Goal: Information Seeking & Learning: Learn about a topic

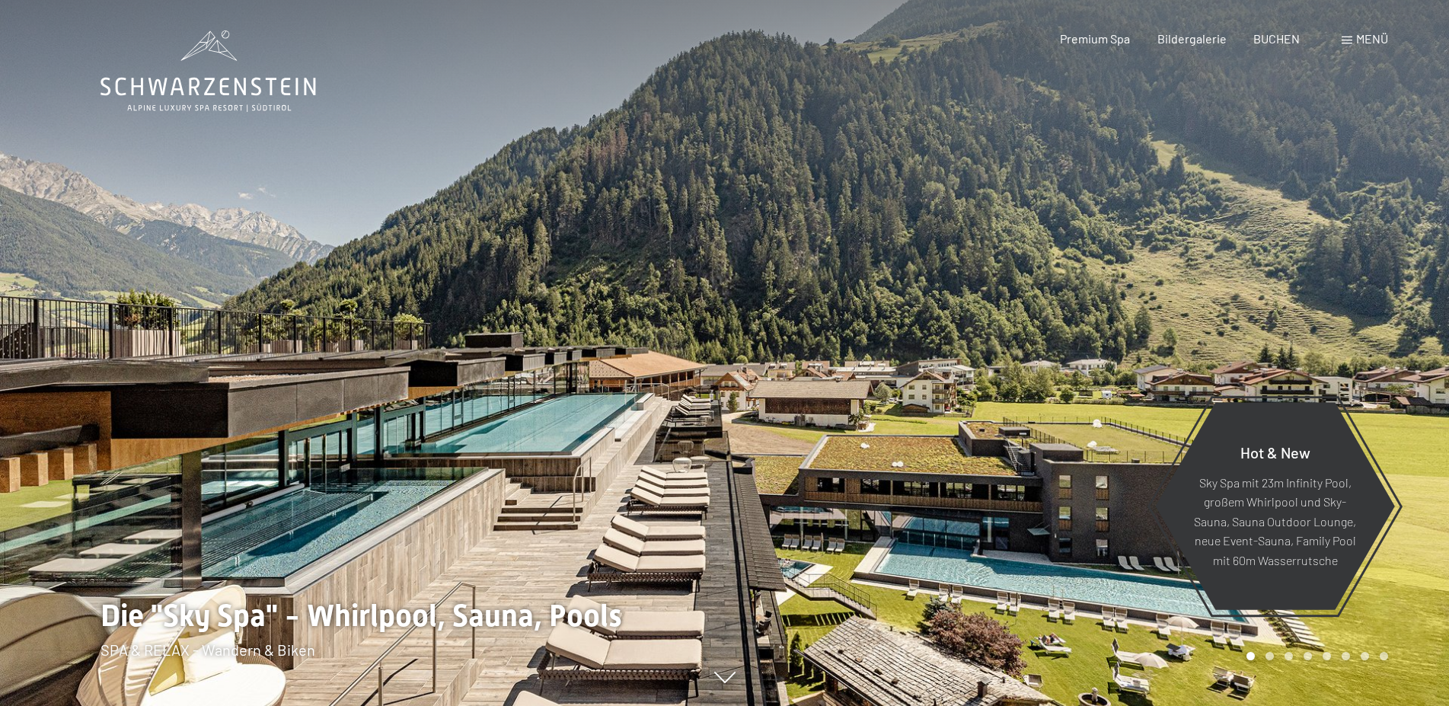
click at [1362, 41] on span "Menü" at bounding box center [1372, 38] width 32 height 14
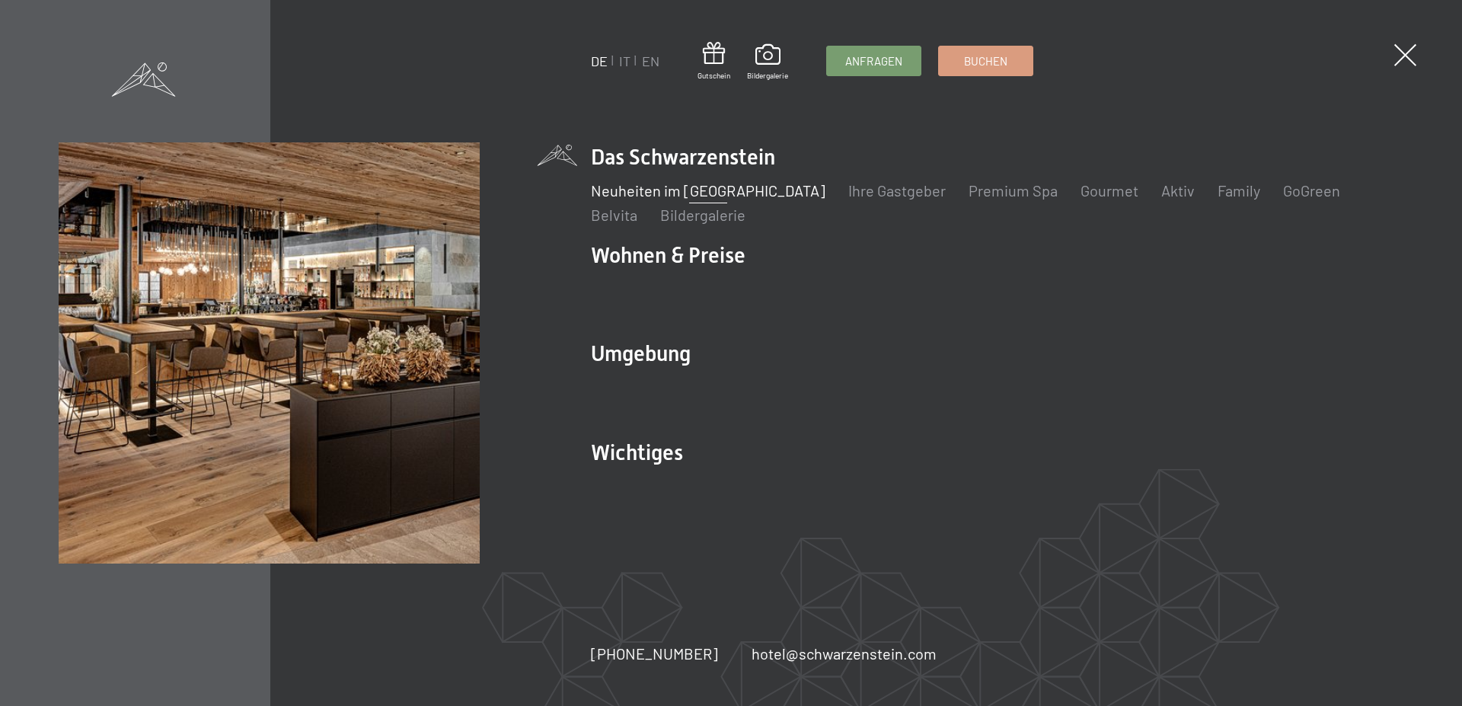
click at [662, 190] on link "Neuheiten im [GEOGRAPHIC_DATA]" at bounding box center [708, 190] width 235 height 18
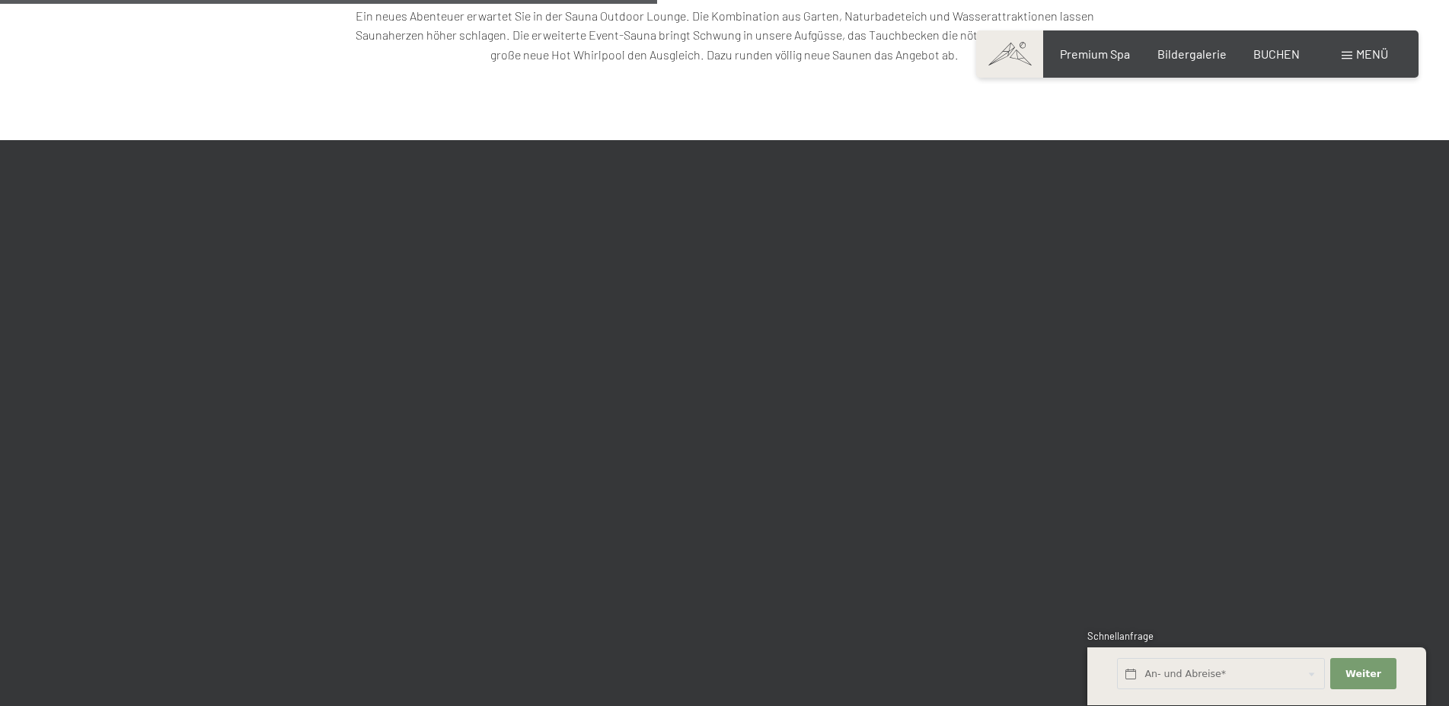
scroll to position [3262, 0]
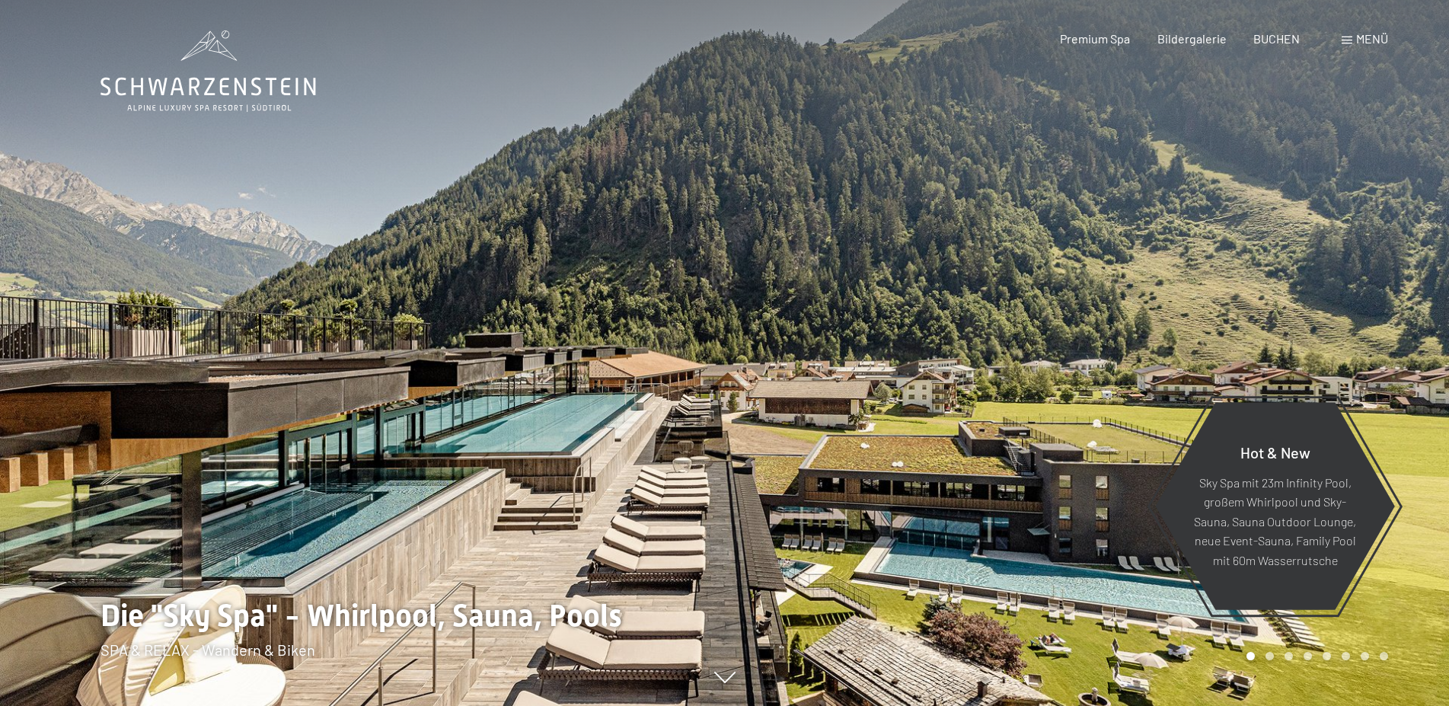
click at [1372, 36] on span "Menü" at bounding box center [1372, 38] width 32 height 14
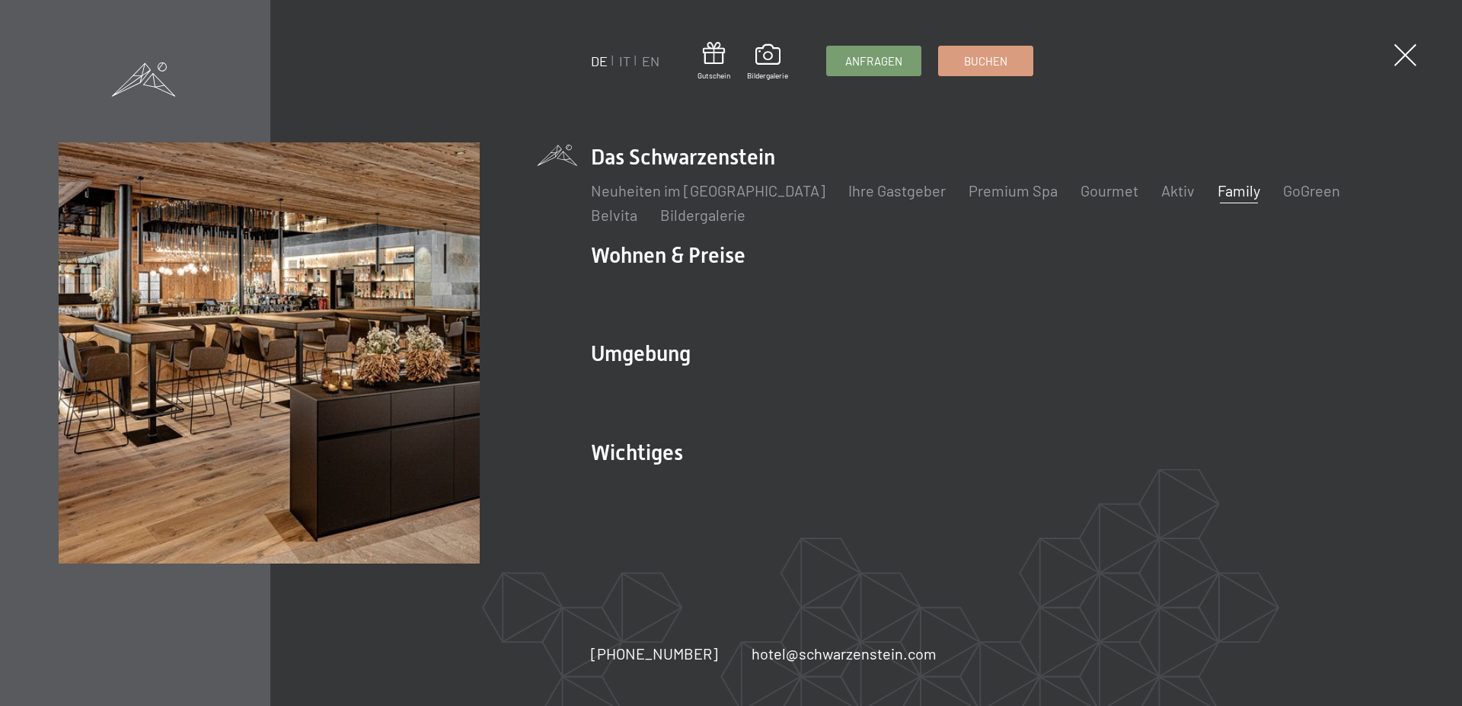
click at [1217, 189] on link "Family" at bounding box center [1238, 190] width 43 height 18
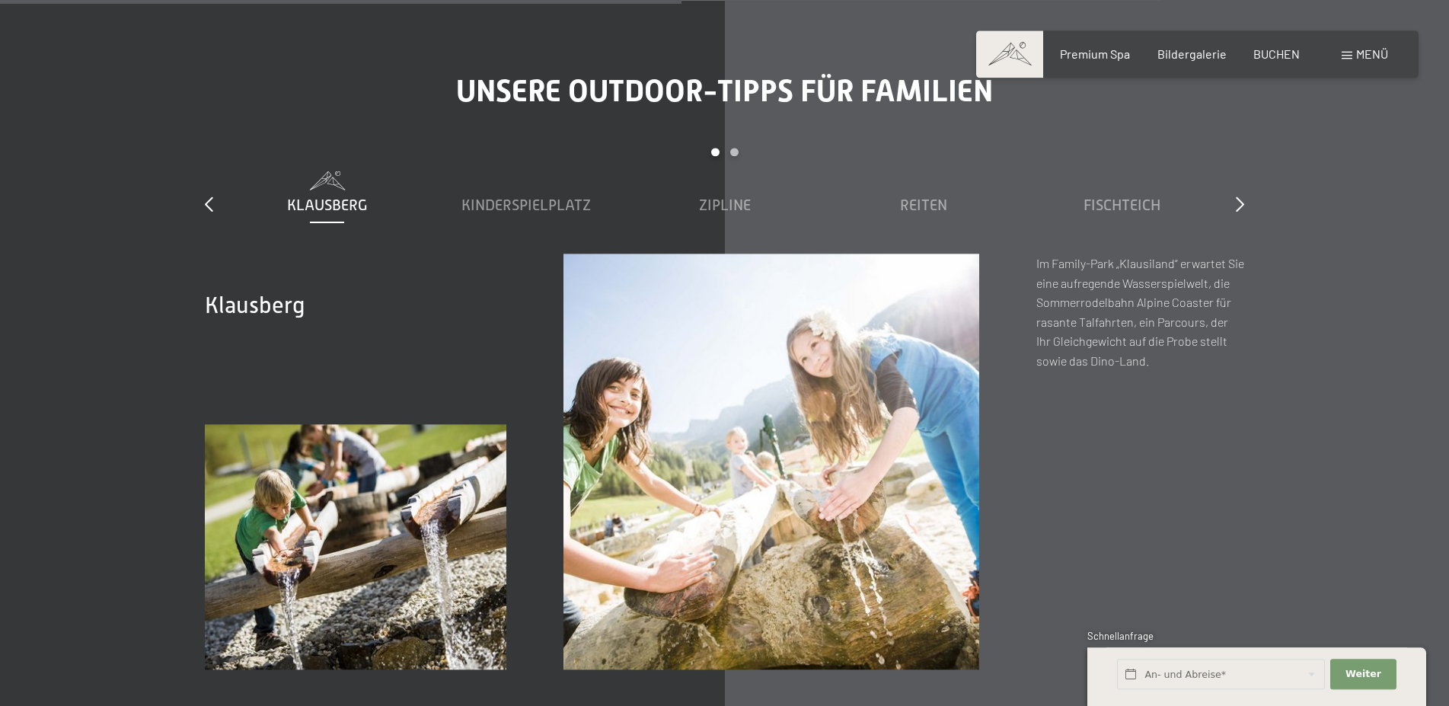
scroll to position [5592, 0]
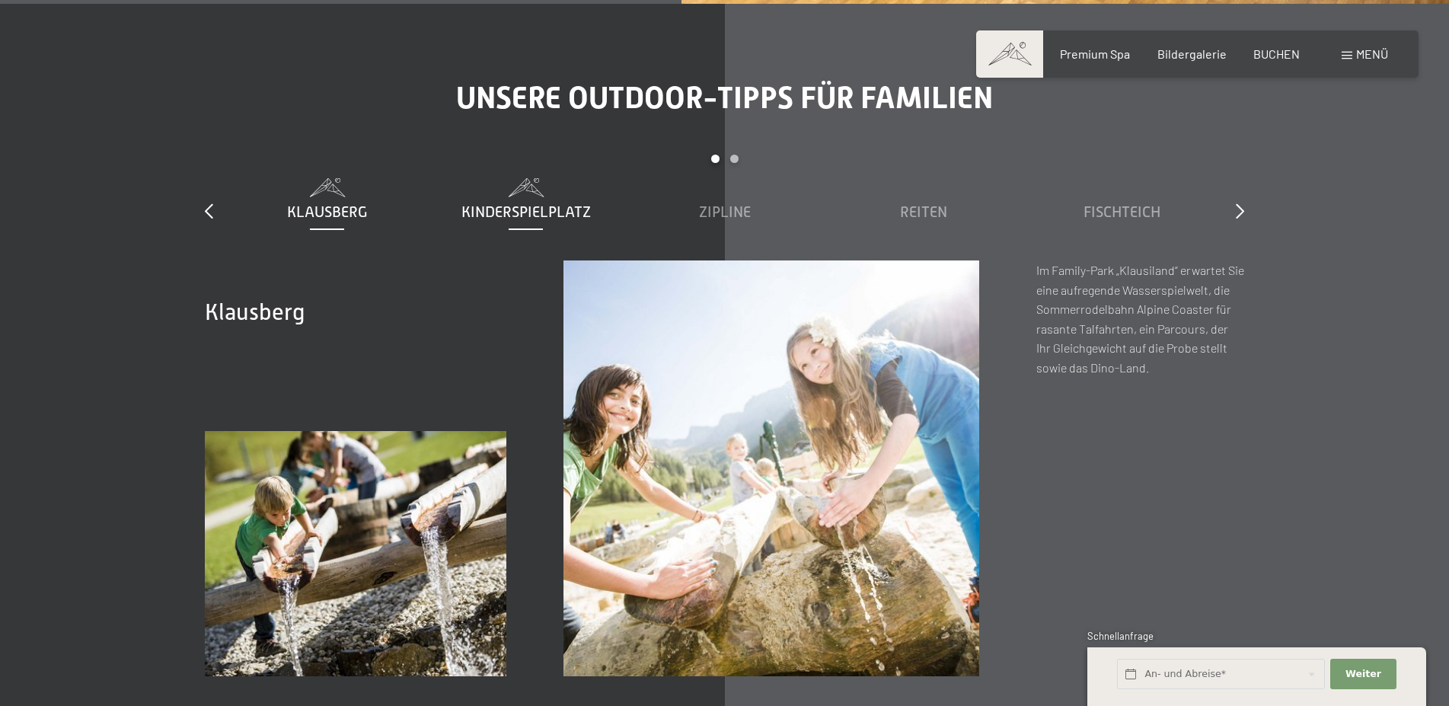
click at [531, 203] on span "Kinderspielplatz" at bounding box center [525, 211] width 129 height 17
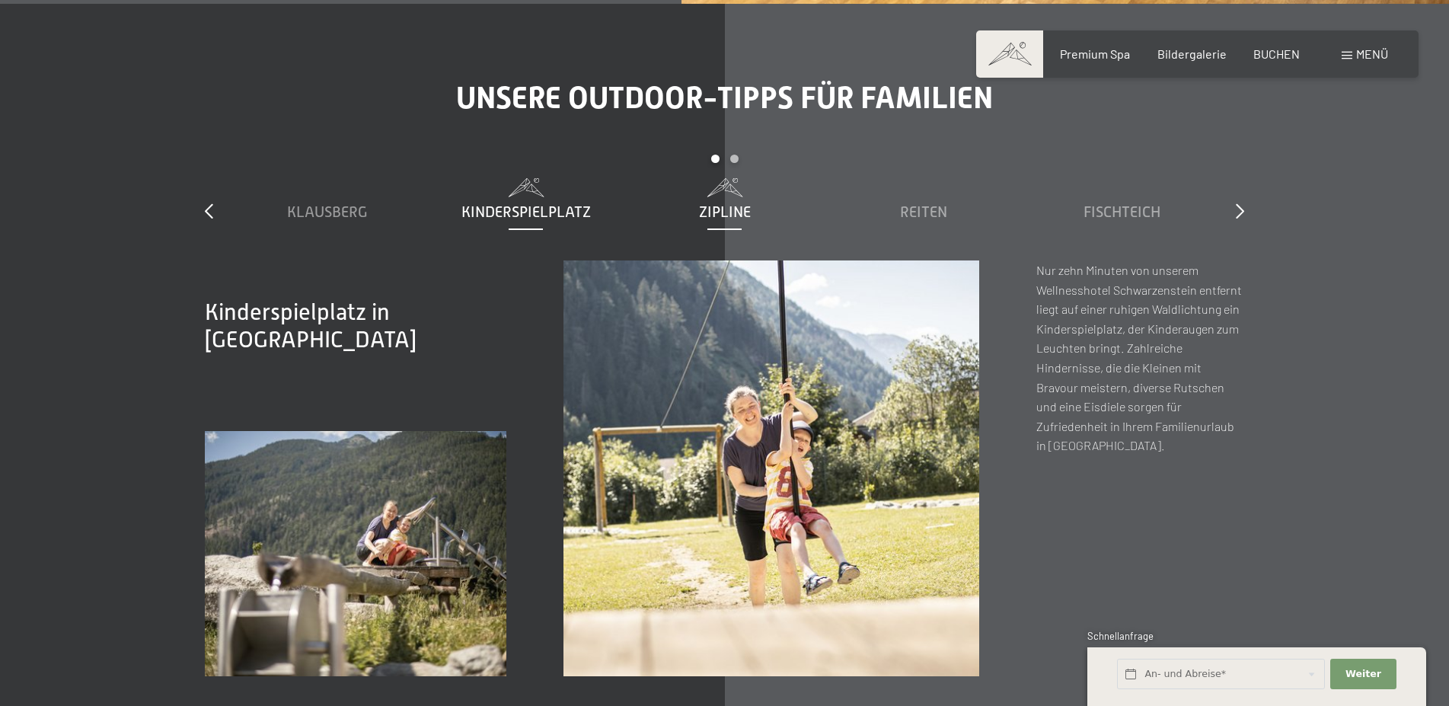
click at [729, 203] on span "Zipline" at bounding box center [725, 211] width 52 height 17
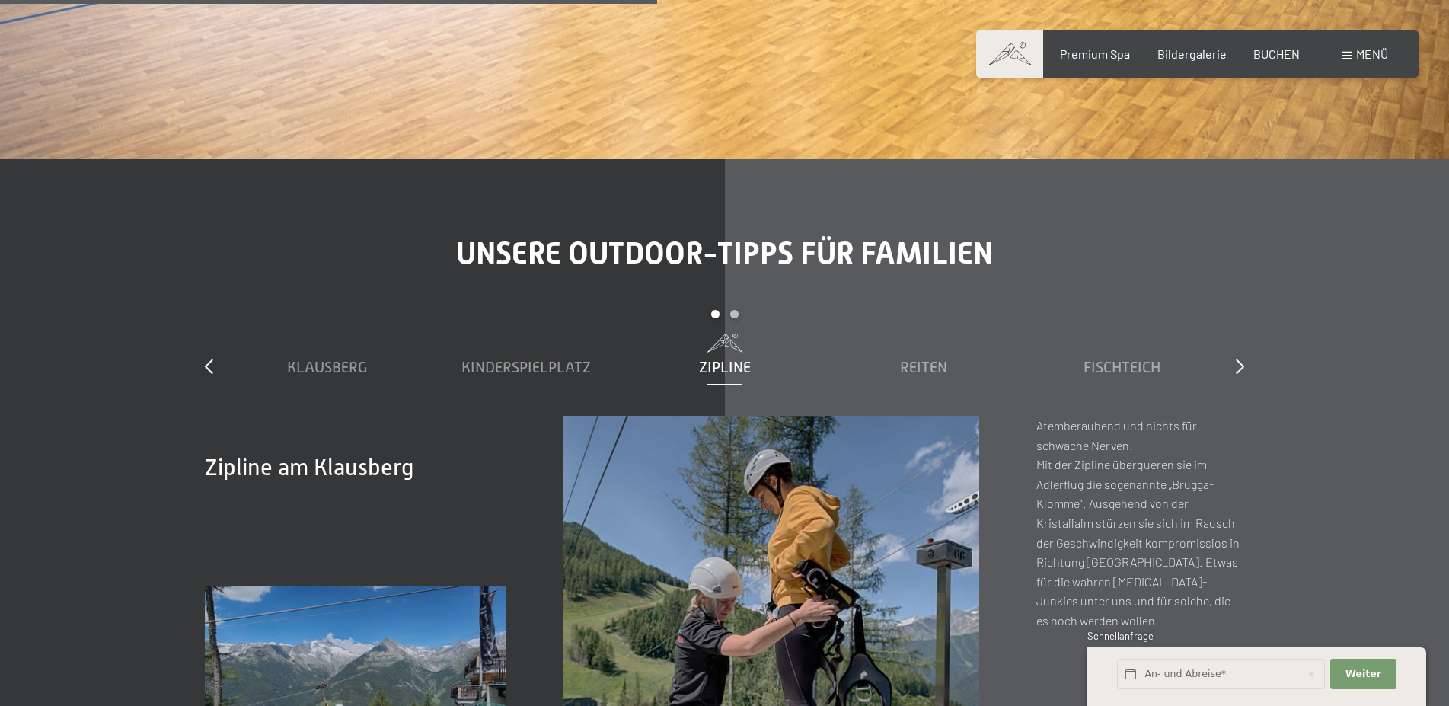
scroll to position [5359, 0]
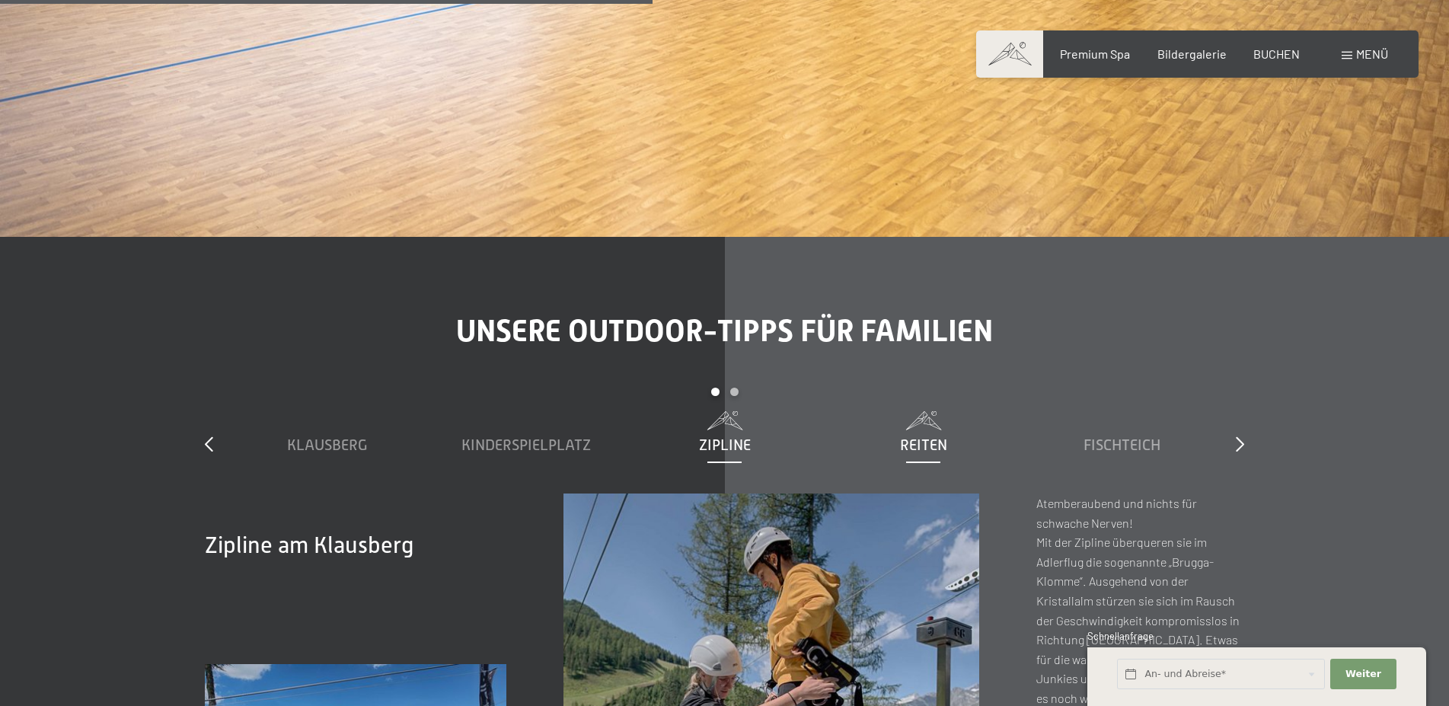
click at [929, 436] on span "Reiten" at bounding box center [923, 444] width 47 height 17
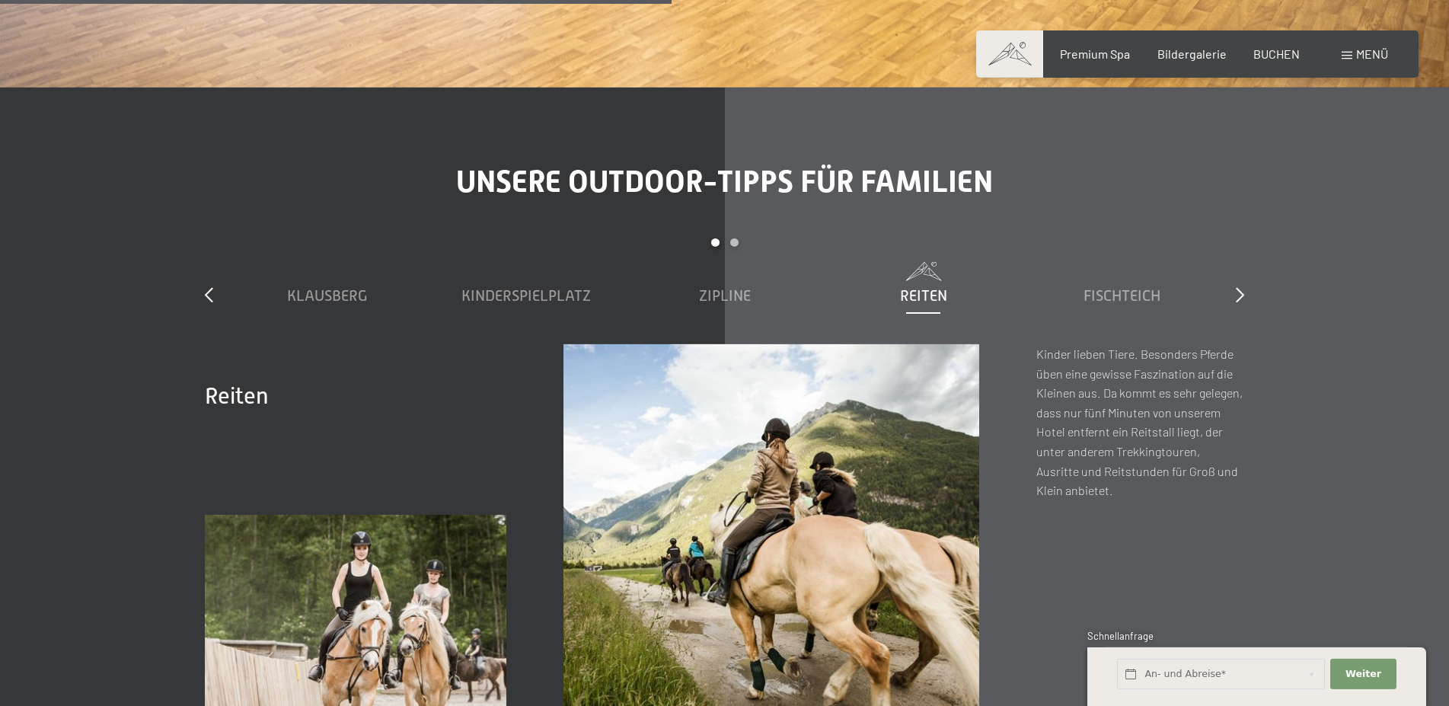
scroll to position [5514, 0]
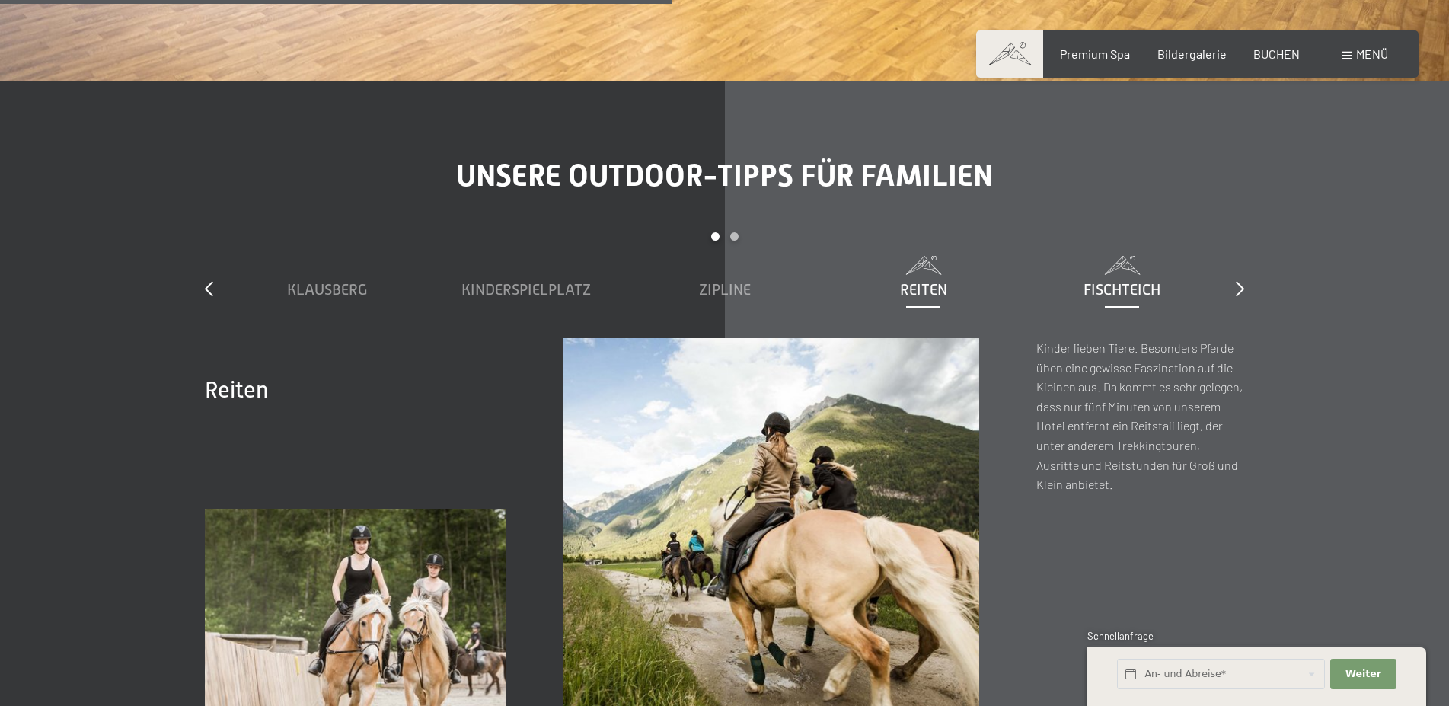
click at [1141, 281] on span "Fischteich" at bounding box center [1121, 289] width 77 height 17
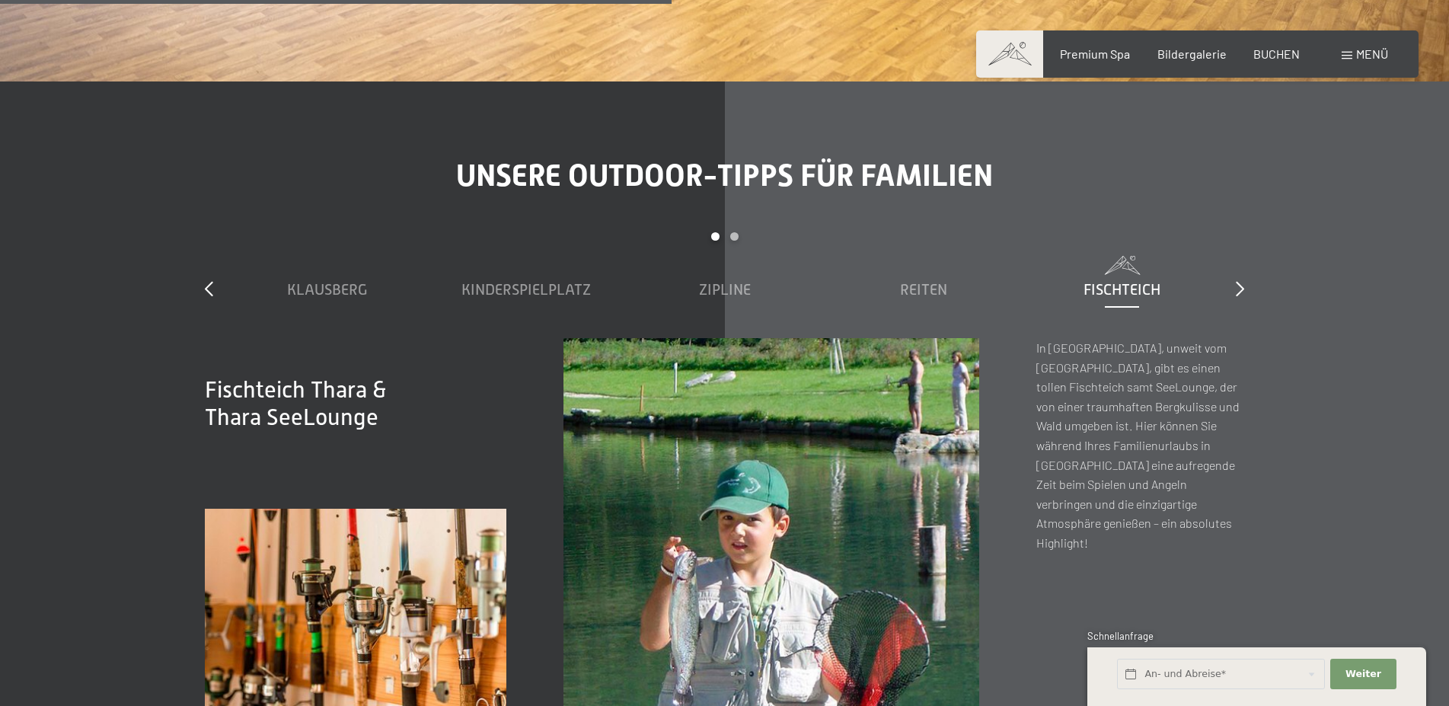
click at [1235, 252] on div "slide 1 to 5 of 7 Klausberg Kinderspielplatz Zipline Reiten Fischteich Family-F…" at bounding box center [724, 285] width 1039 height 106
click at [739, 281] on span "Zipline" at bounding box center [725, 289] width 52 height 17
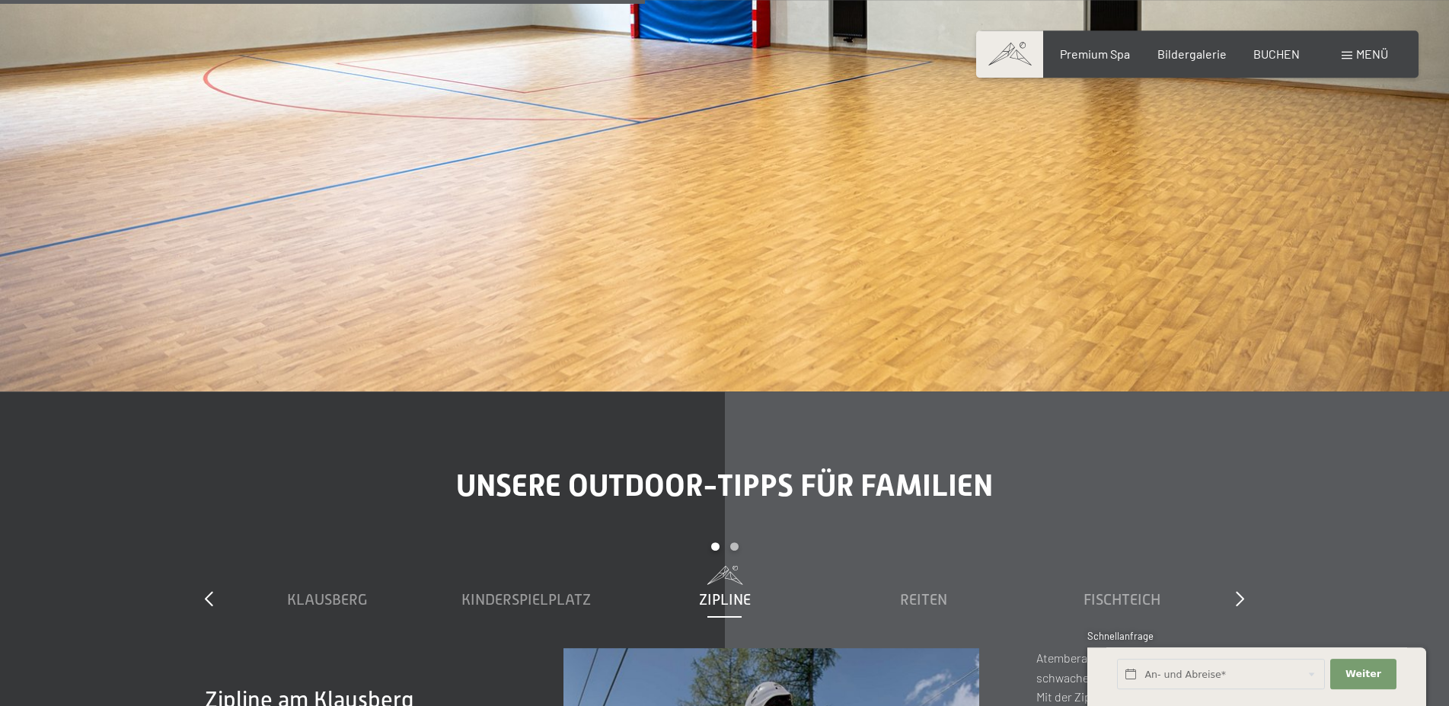
scroll to position [5203, 0]
click at [1363, 54] on span "Menü" at bounding box center [1372, 53] width 32 height 14
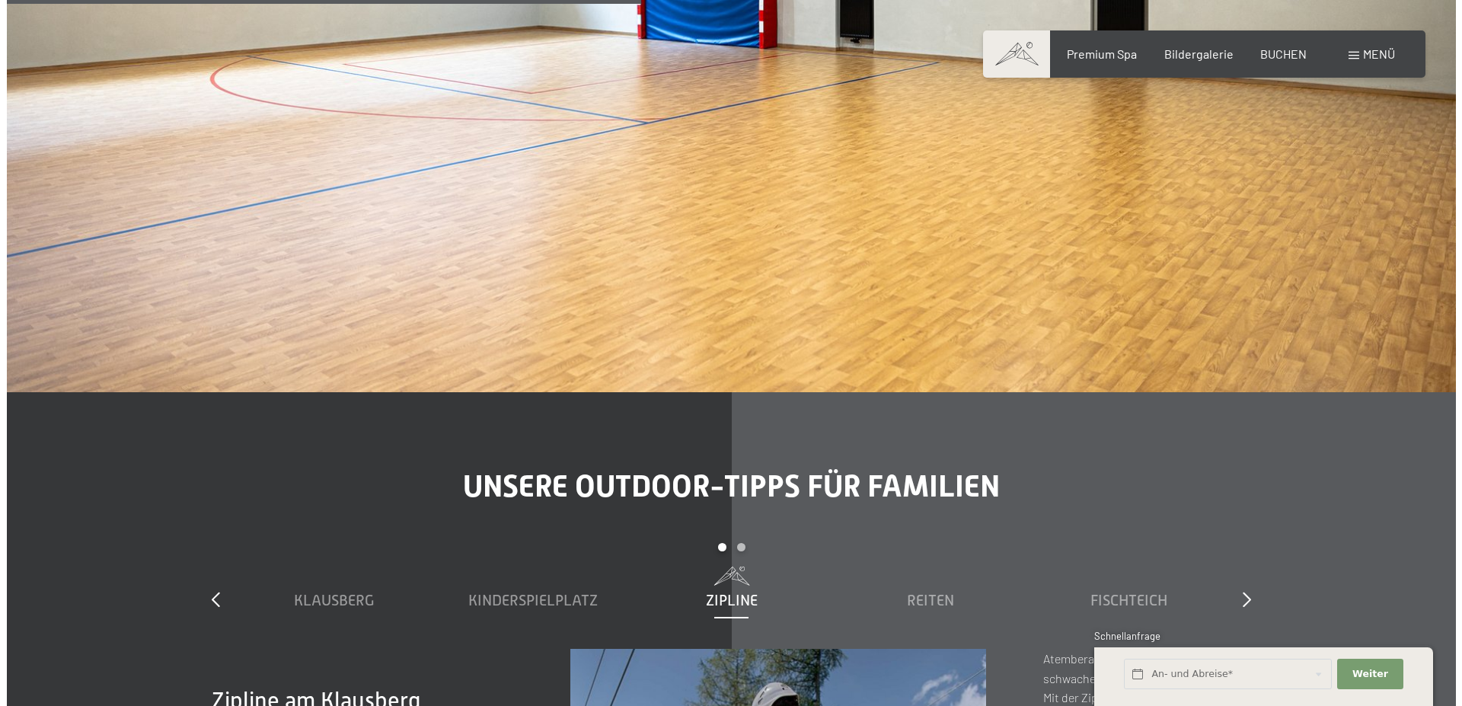
scroll to position [5223, 0]
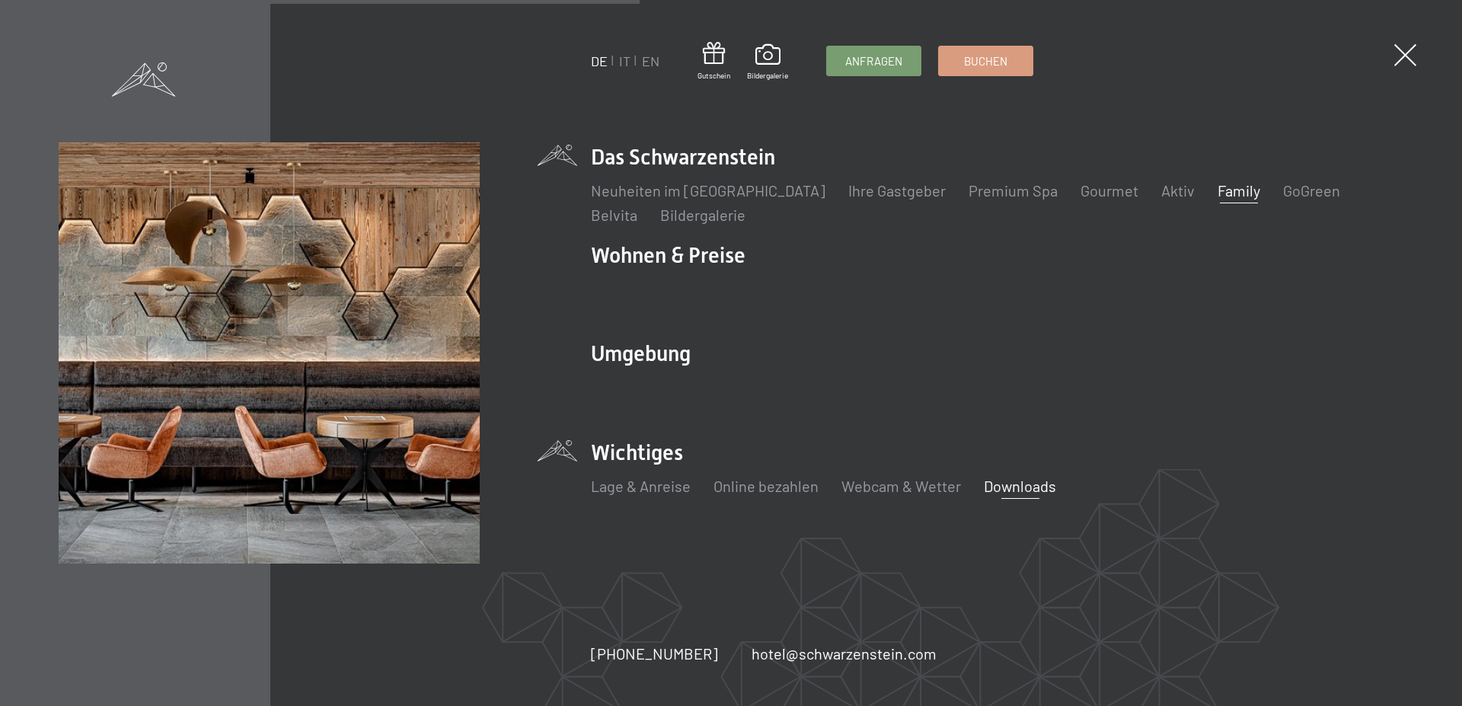
click at [1011, 484] on link "Downloads" at bounding box center [1020, 486] width 72 height 18
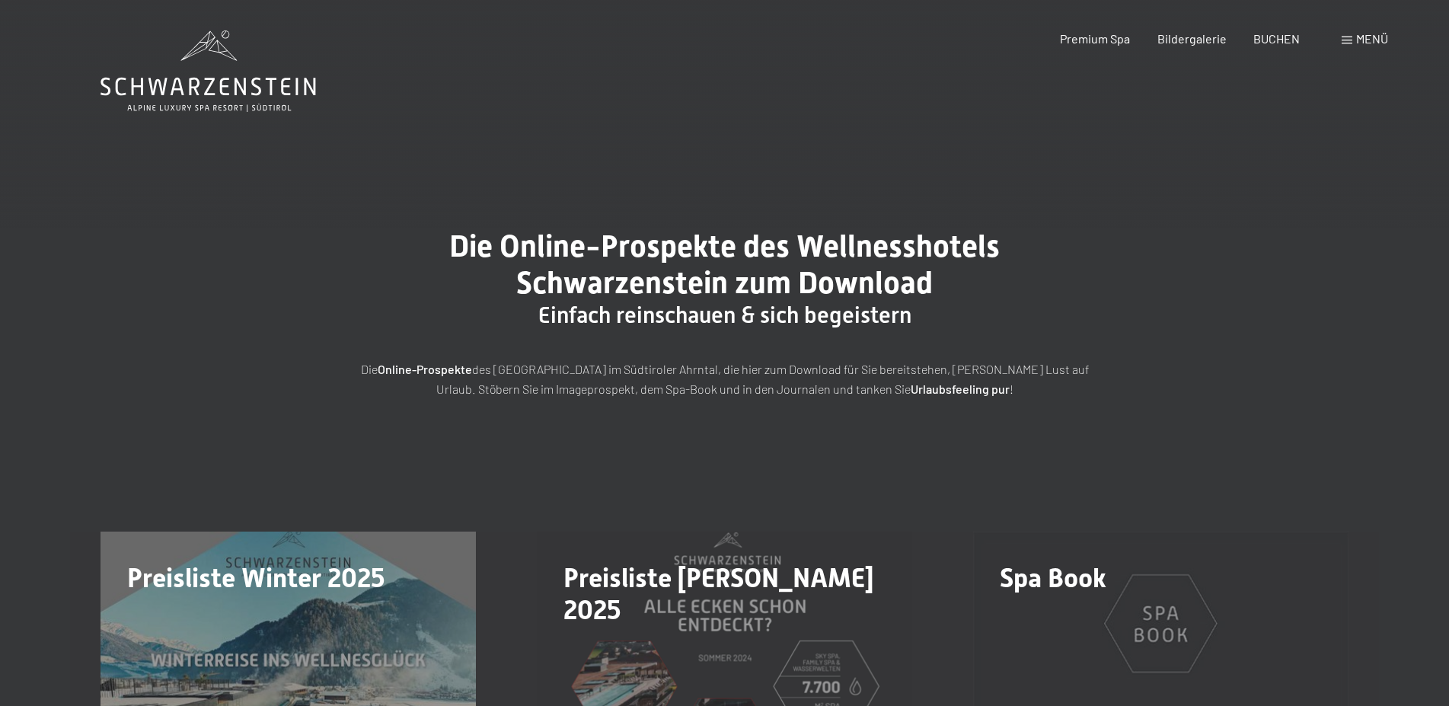
scroll to position [388, 0]
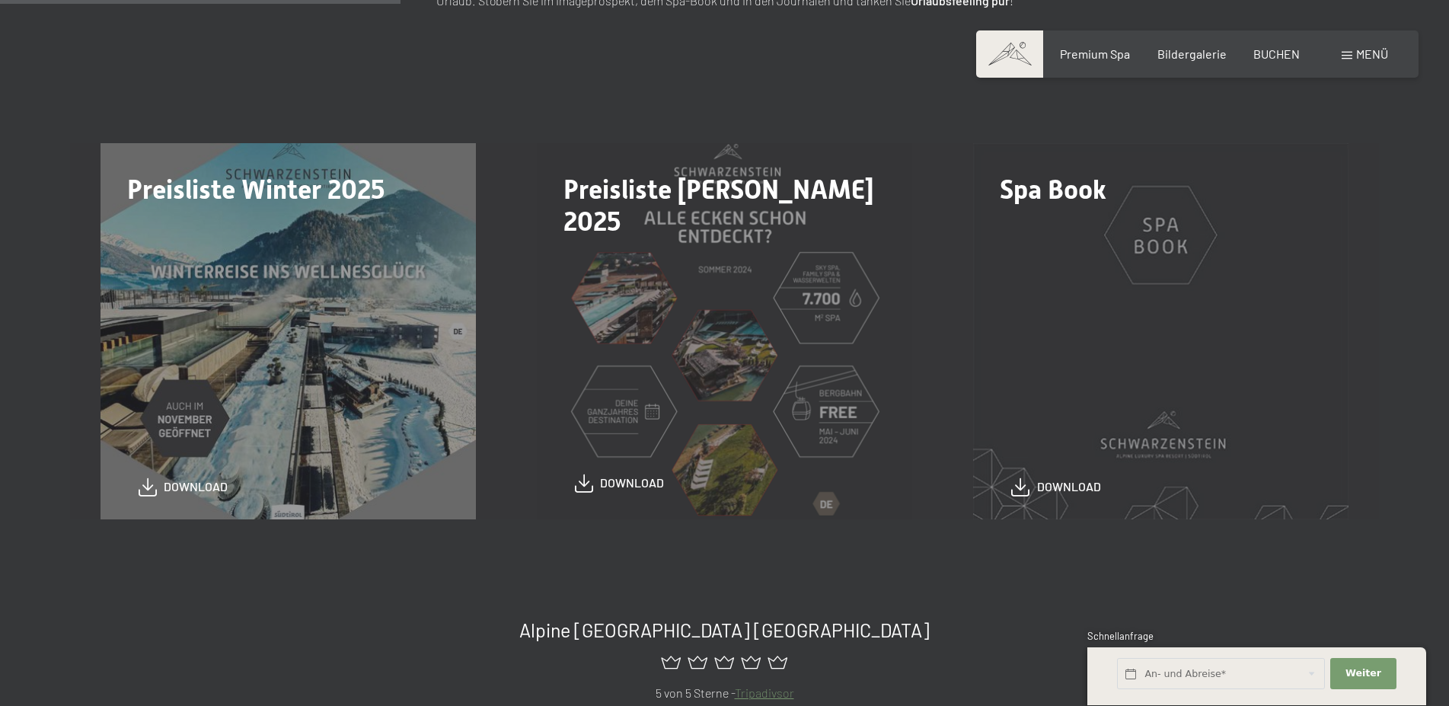
click at [631, 484] on span "download" at bounding box center [632, 482] width 64 height 17
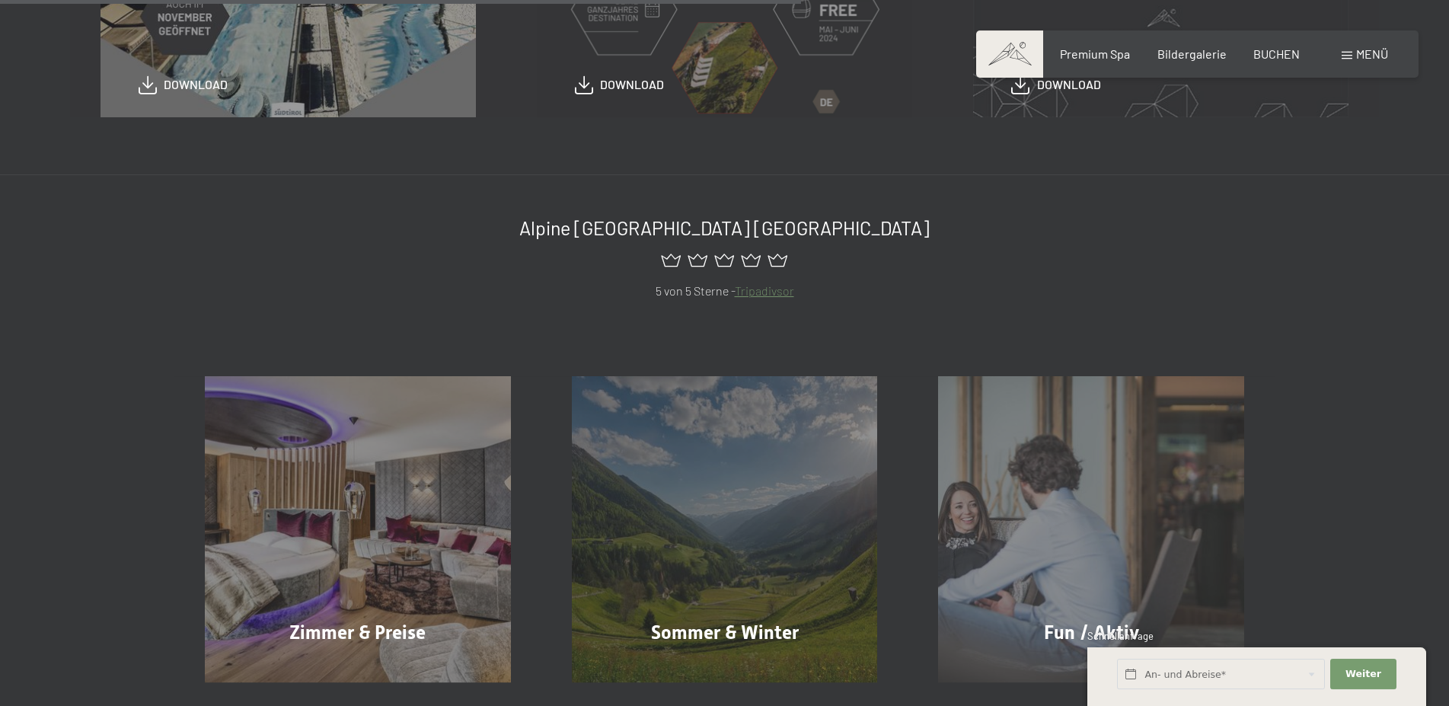
scroll to position [854, 0]
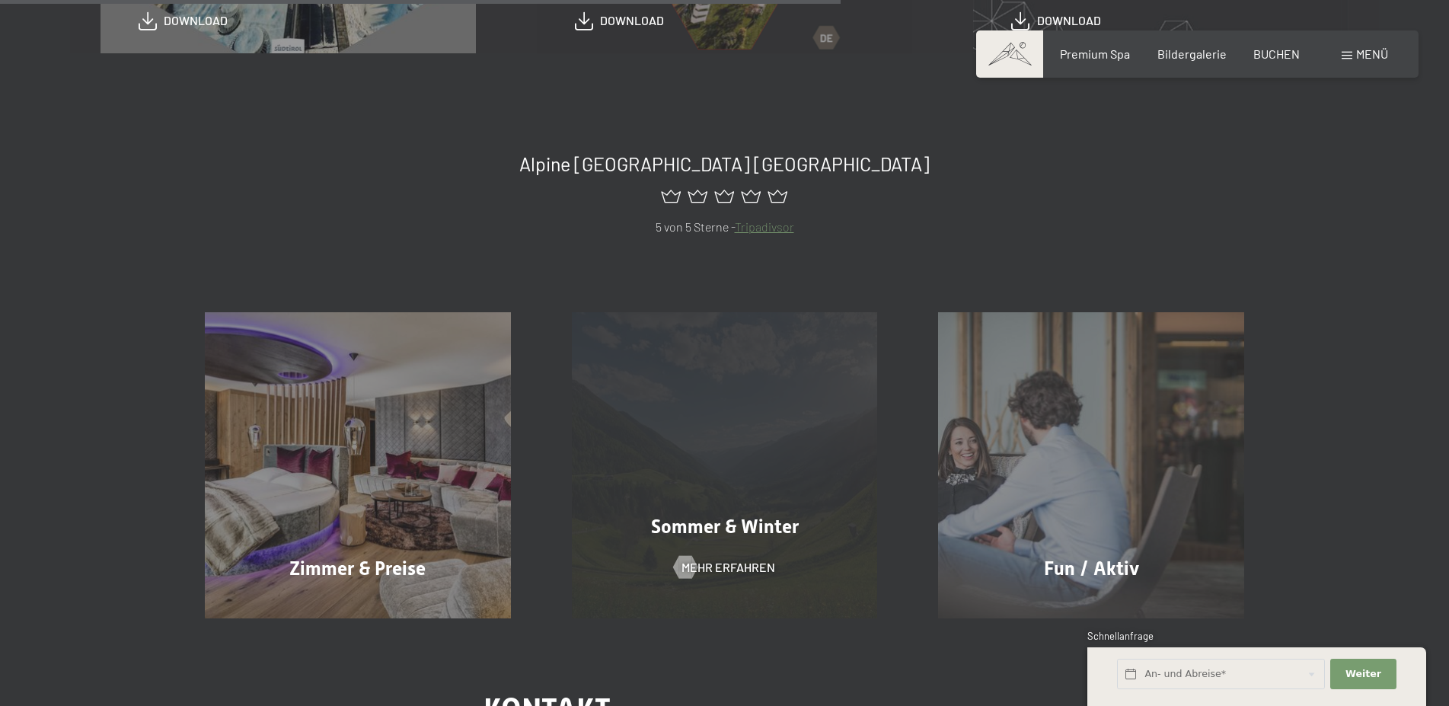
click at [701, 536] on span "Sommer & Winter" at bounding box center [725, 526] width 148 height 22
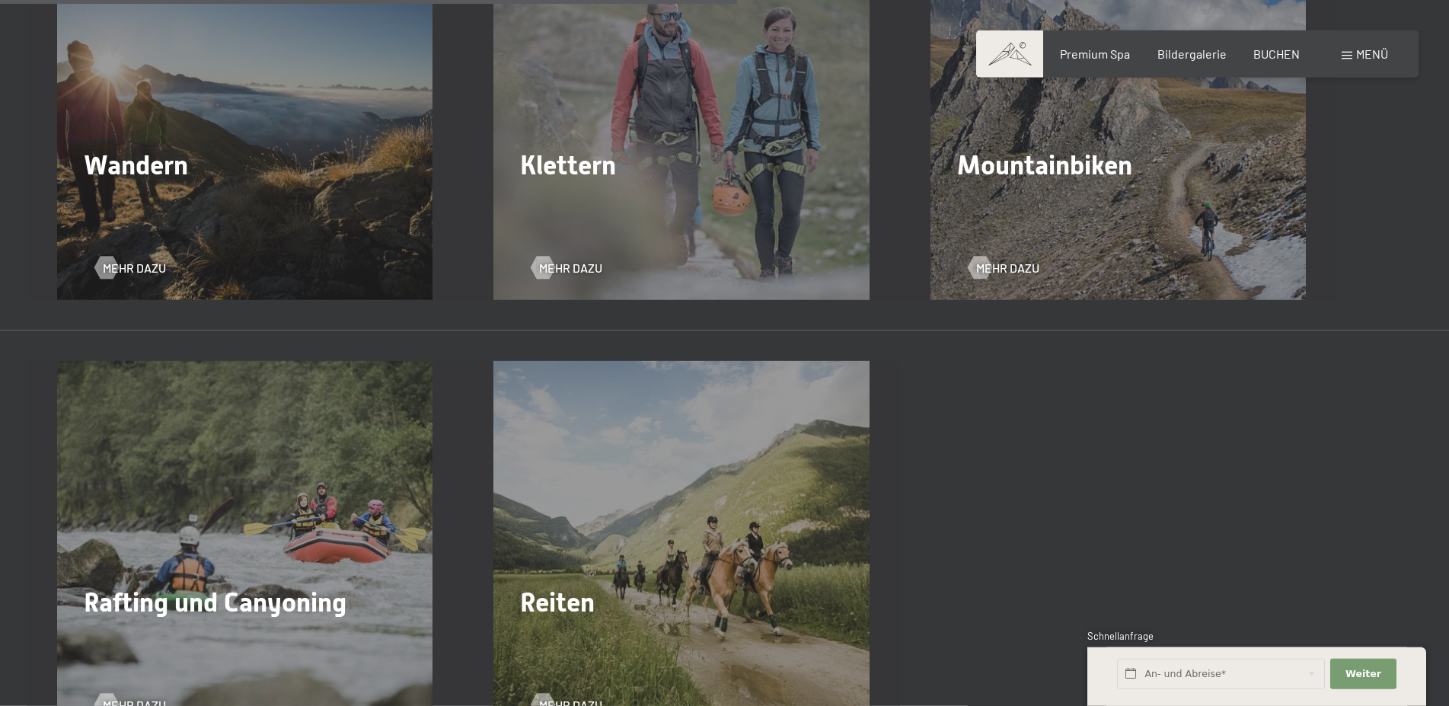
scroll to position [2407, 0]
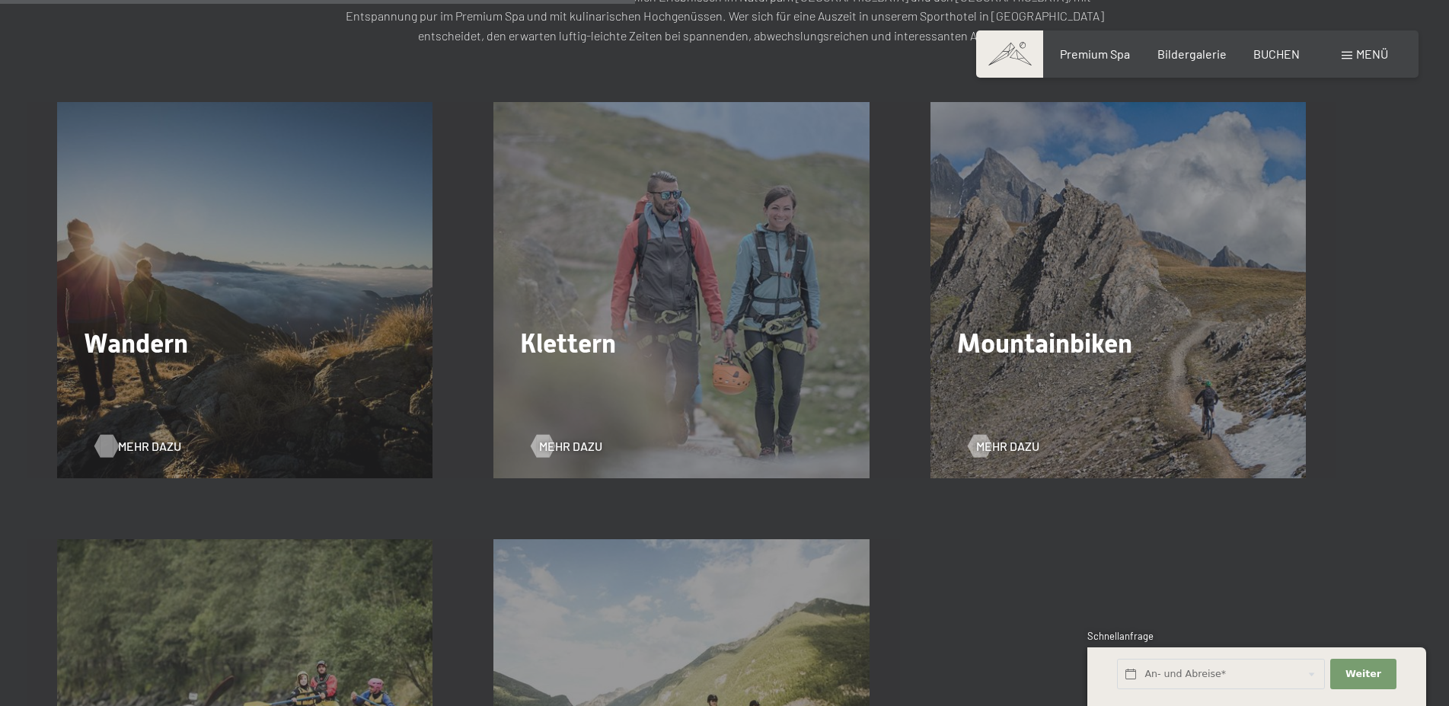
click at [156, 448] on span "Mehr dazu" at bounding box center [149, 446] width 63 height 17
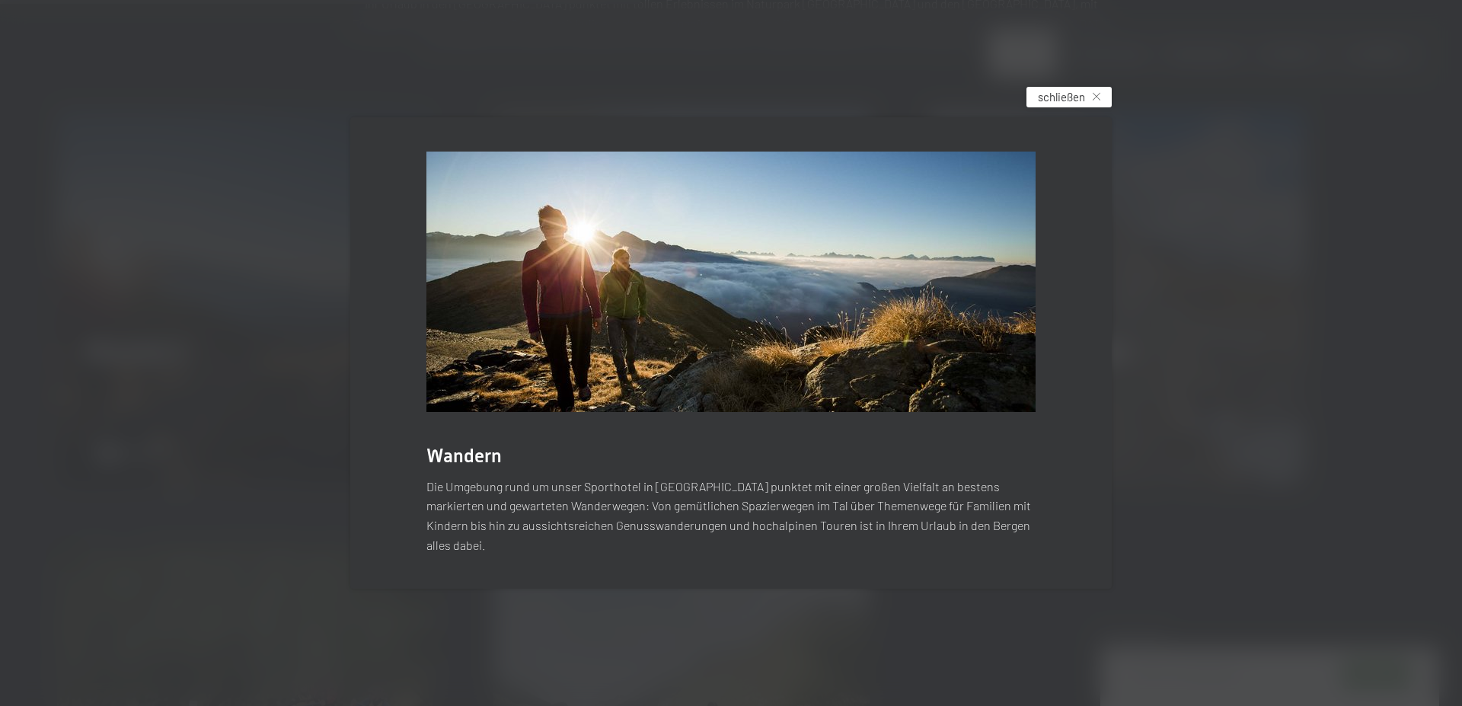
click at [1102, 103] on div "schließen" at bounding box center [1068, 97] width 85 height 21
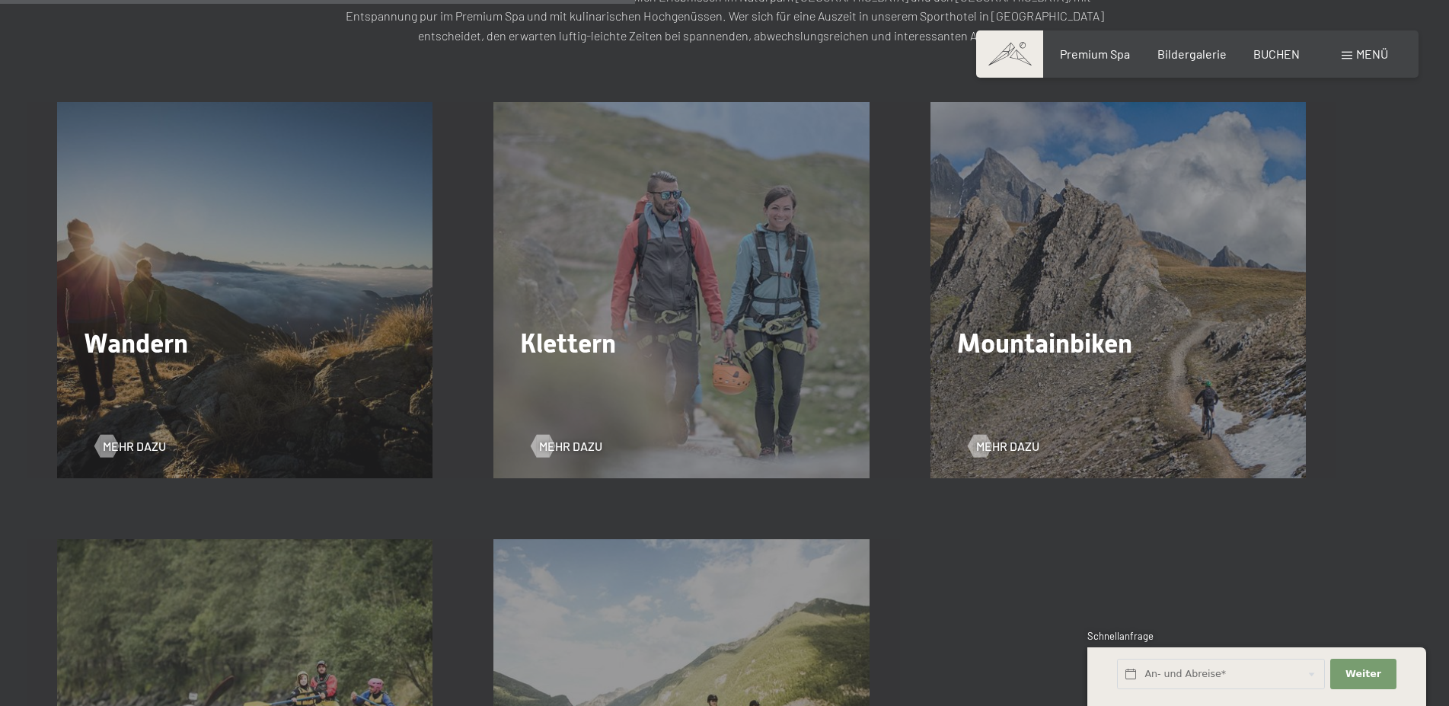
click at [314, 388] on div "Wandern Mehr dazu" at bounding box center [245, 289] width 436 height 375
click at [136, 439] on span "Mehr dazu" at bounding box center [149, 446] width 63 height 17
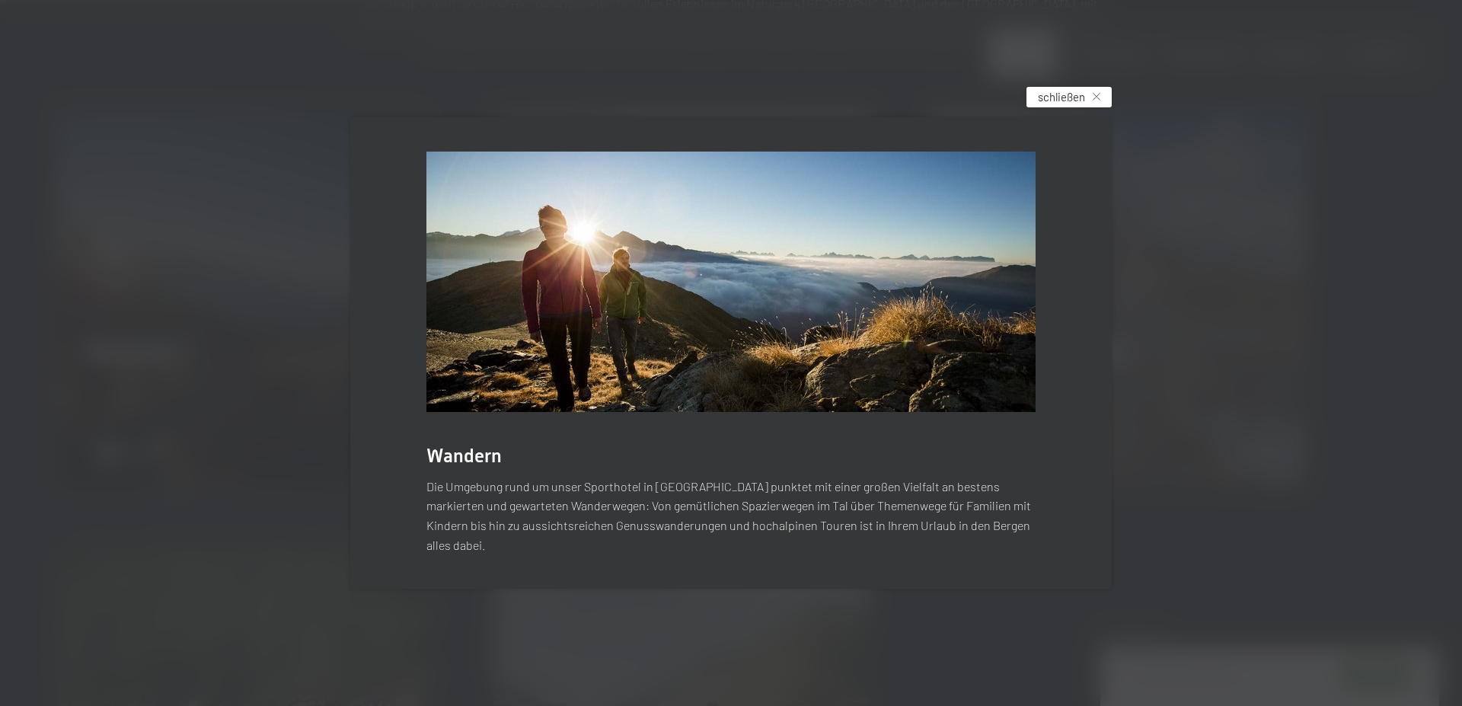
click at [1082, 99] on span "schließen" at bounding box center [1061, 97] width 47 height 16
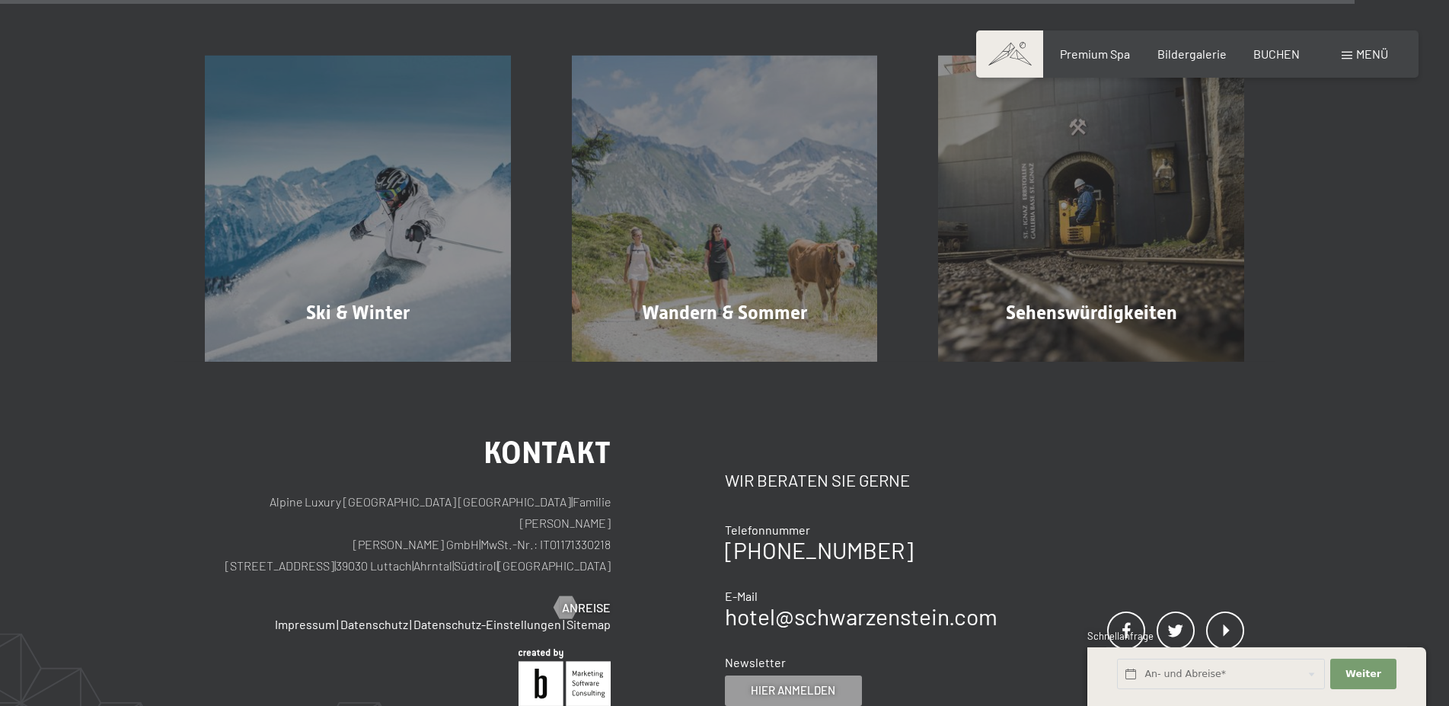
scroll to position [5203, 0]
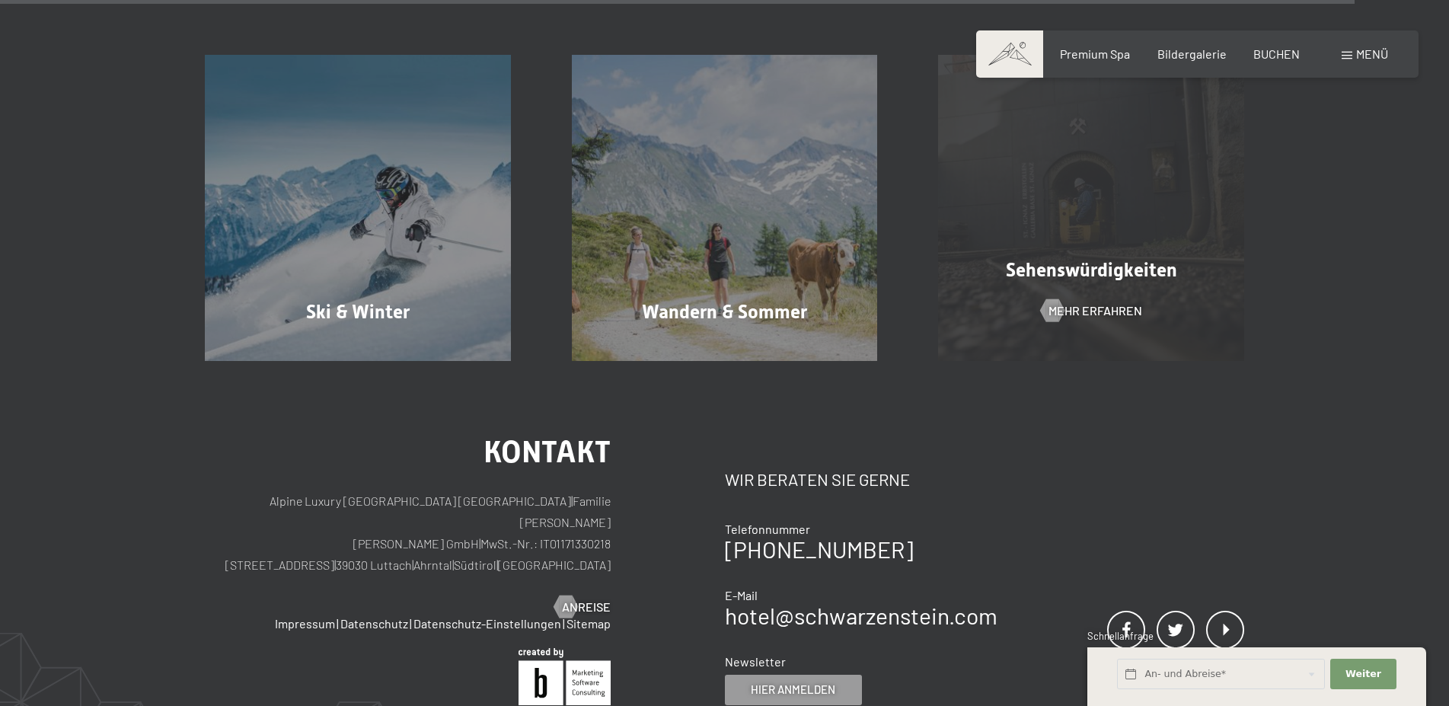
click at [1108, 301] on div "Sehenswürdigkeiten Mehr erfahren" at bounding box center [1091, 208] width 367 height 306
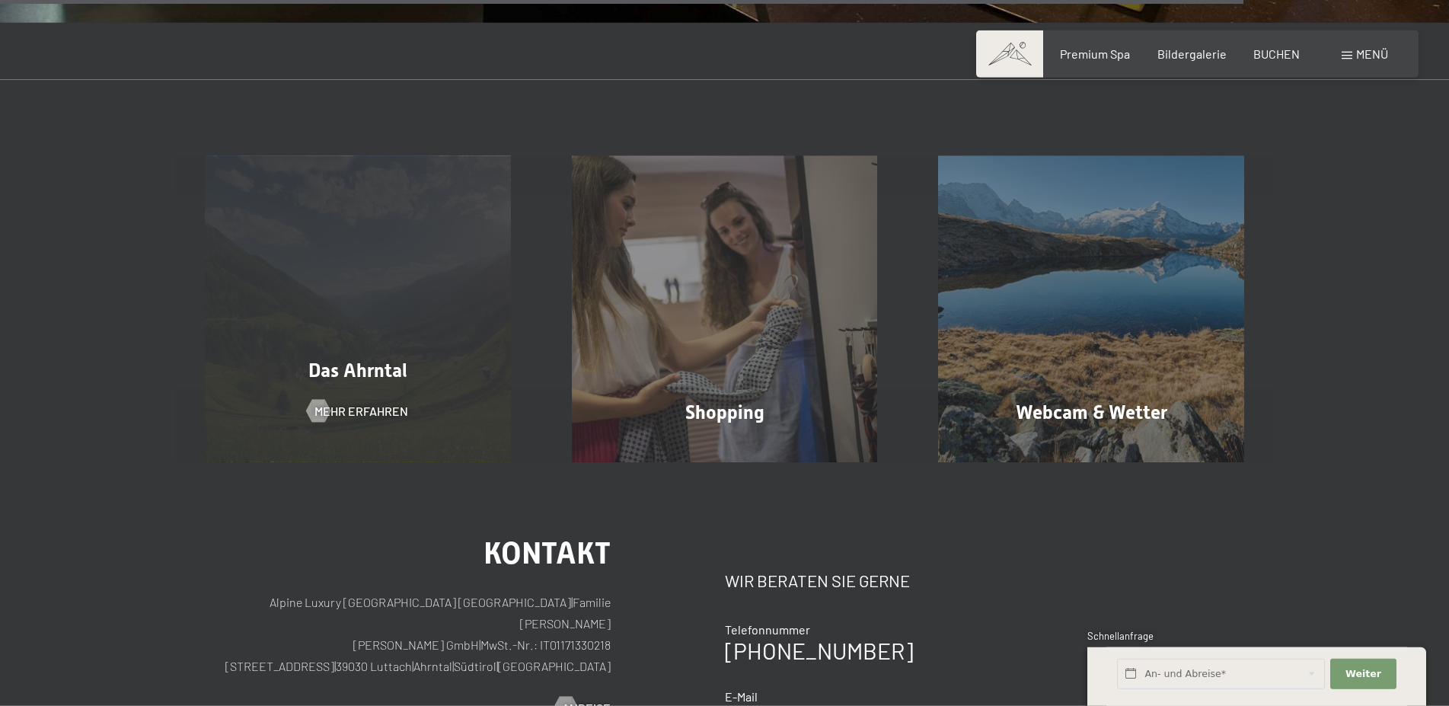
scroll to position [3572, 0]
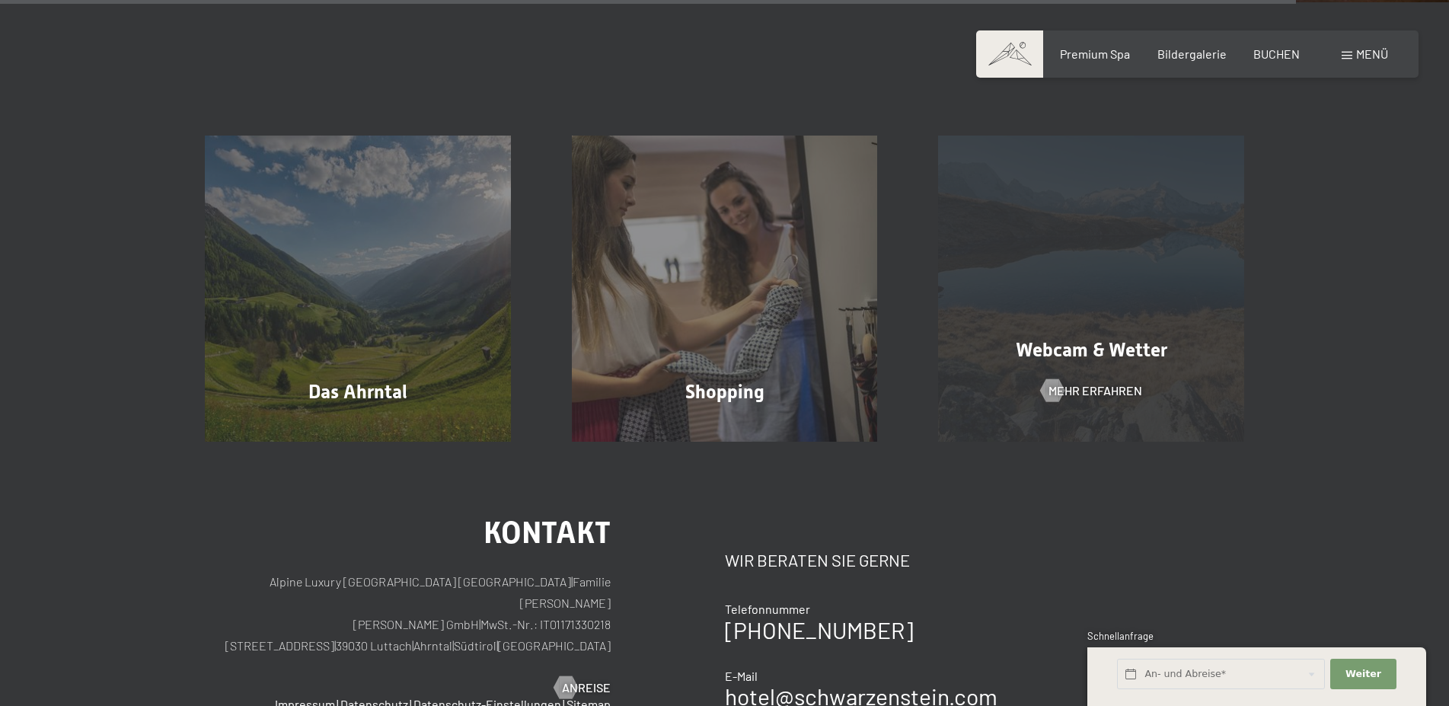
click at [1070, 339] on span "Webcam & Wetter" at bounding box center [1092, 350] width 152 height 22
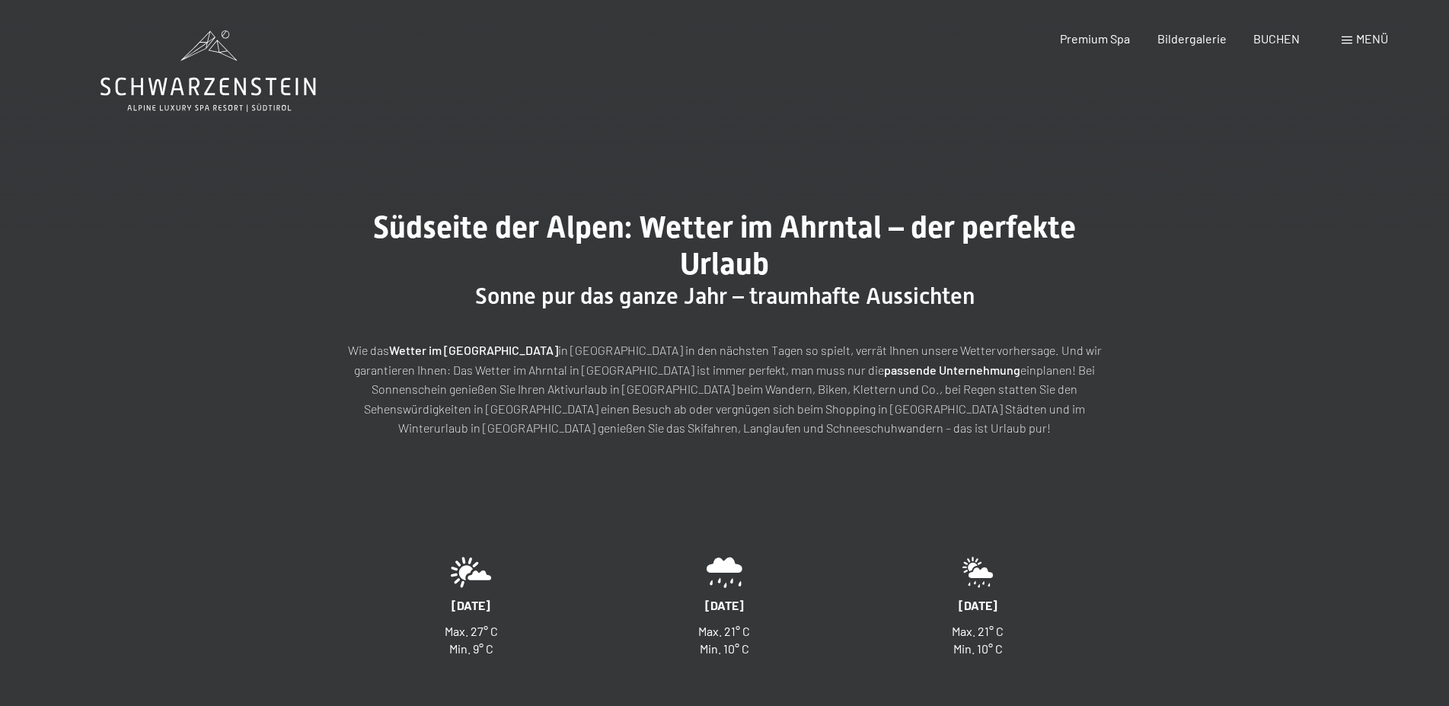
click at [1364, 41] on span "Menü" at bounding box center [1372, 38] width 32 height 14
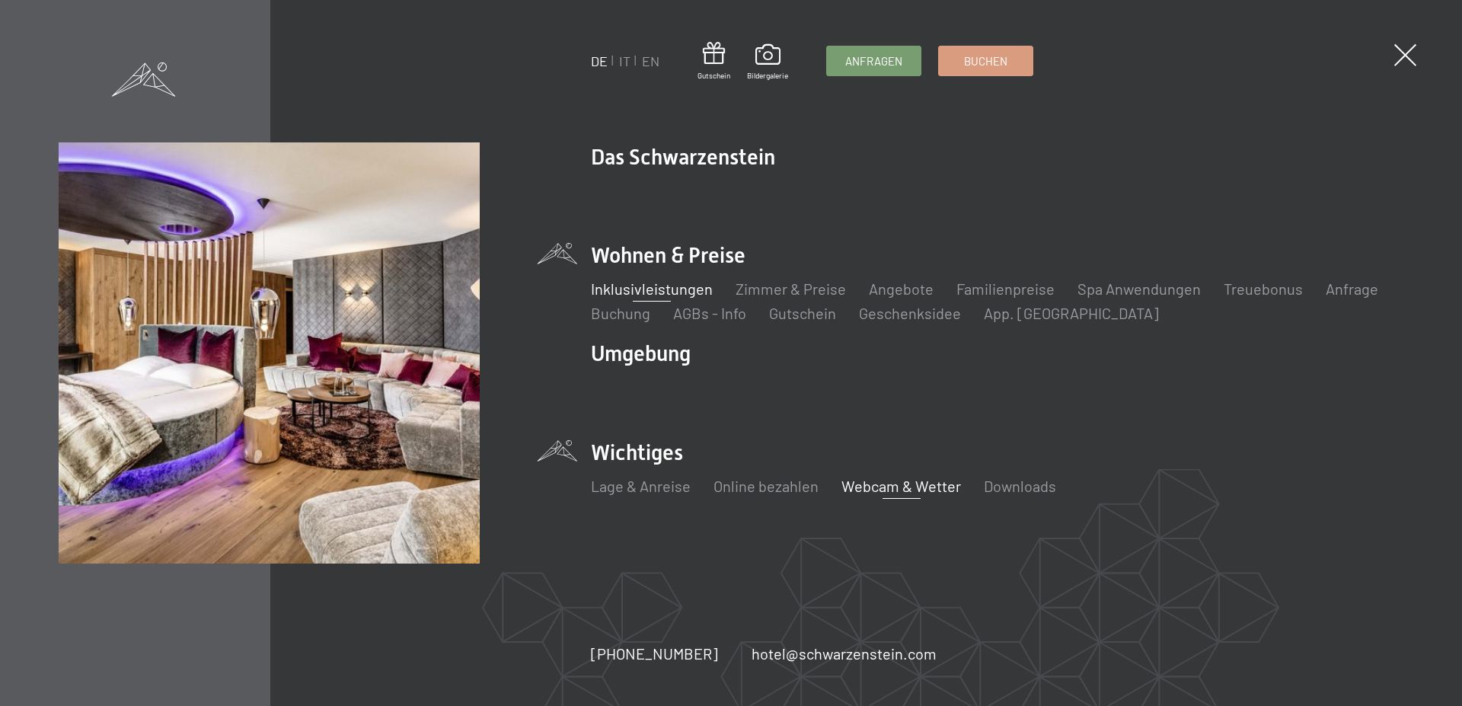
click at [652, 288] on link "Inklusivleistungen" at bounding box center [652, 288] width 122 height 18
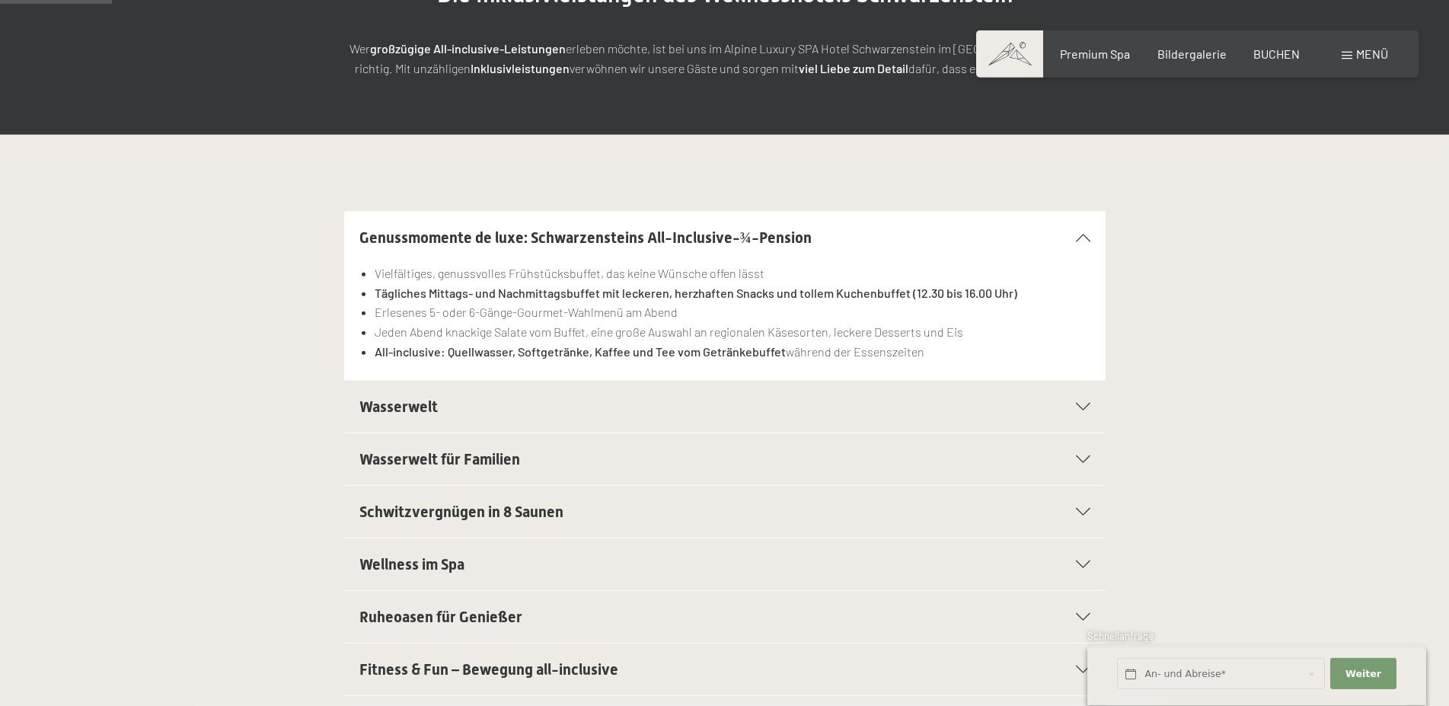
scroll to position [311, 0]
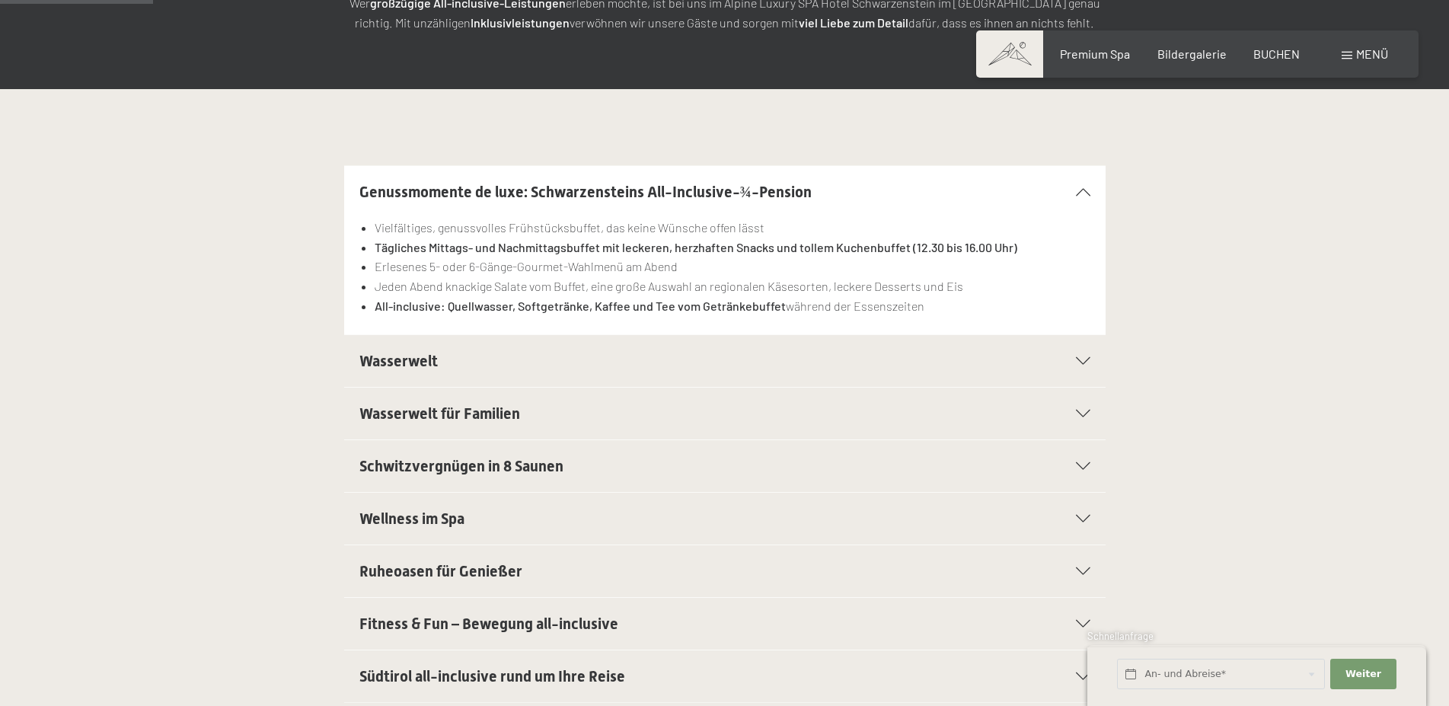
click at [405, 369] on span "Wasserwelt" at bounding box center [398, 361] width 78 height 18
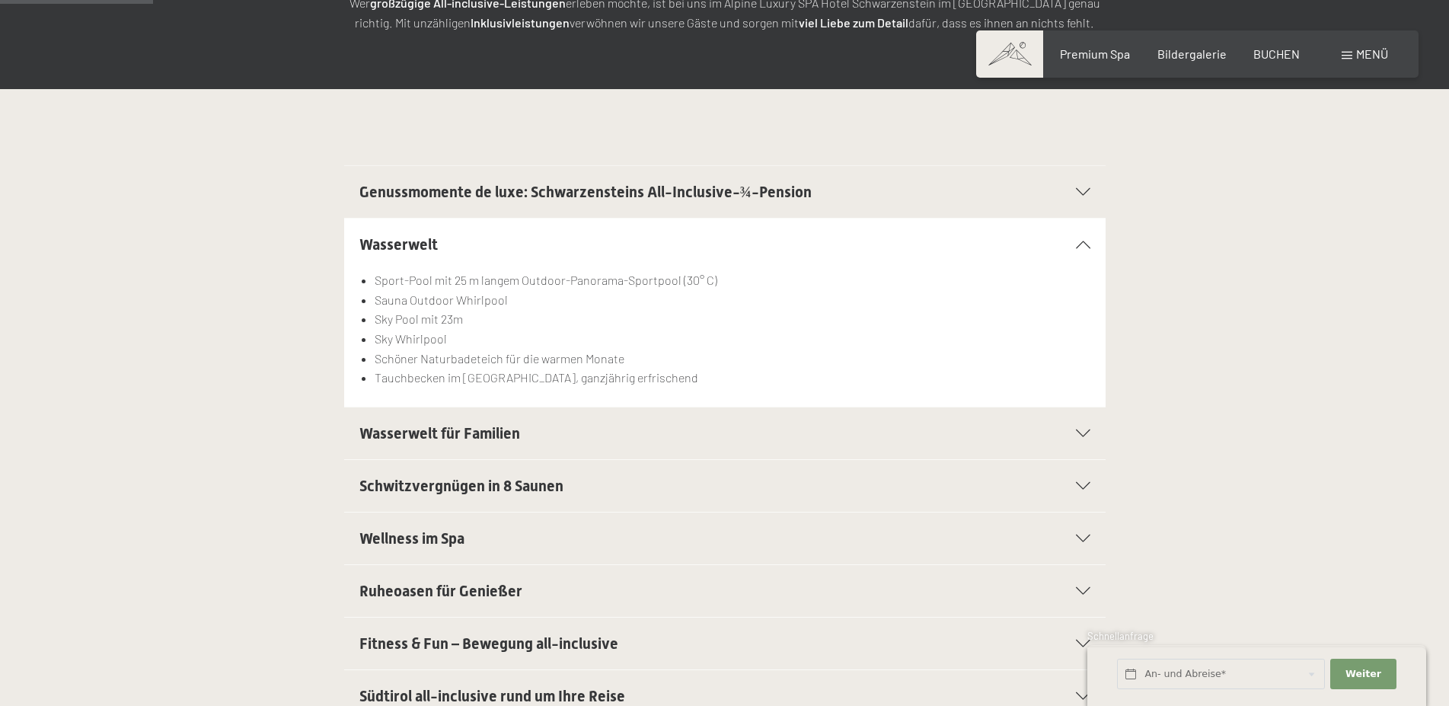
click at [456, 432] on span "Wasserwelt für Familien" at bounding box center [439, 433] width 161 height 18
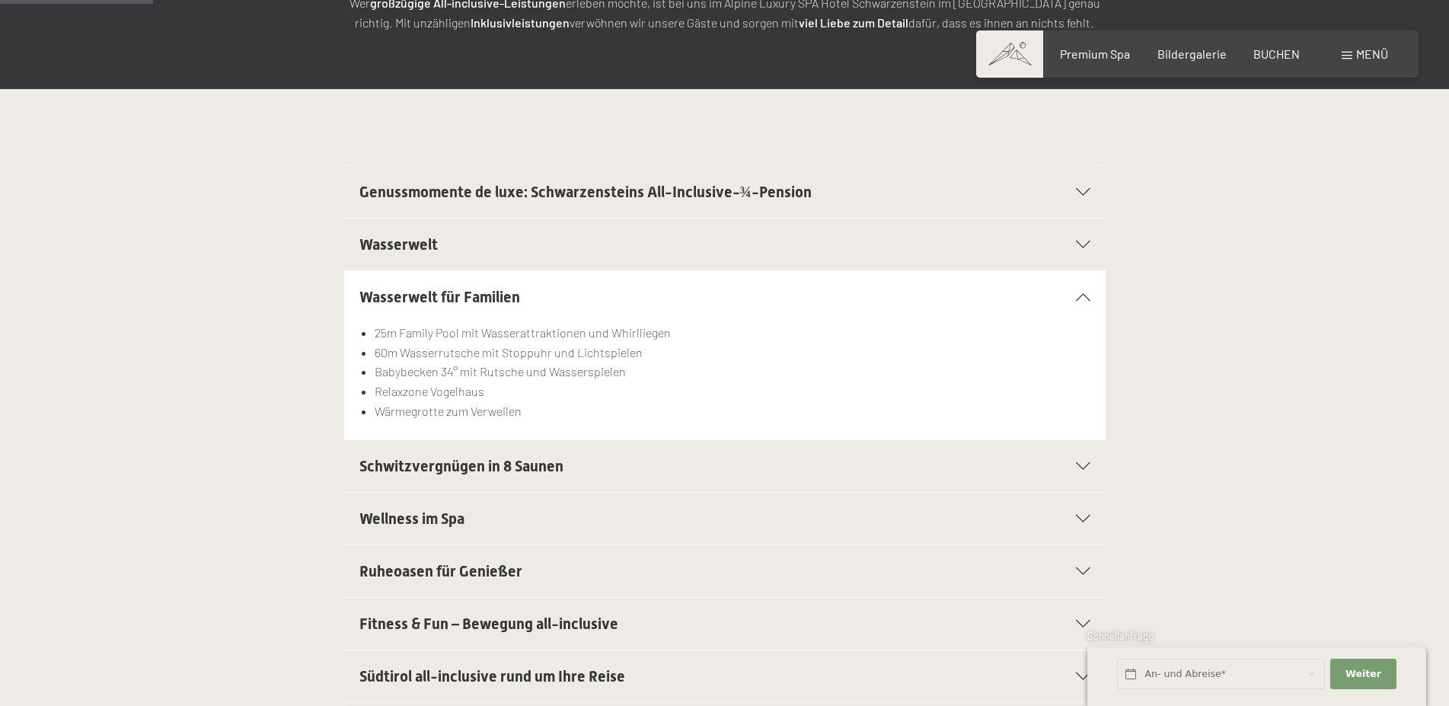
click at [417, 573] on span "Ruheoasen für Genießer" at bounding box center [440, 571] width 163 height 18
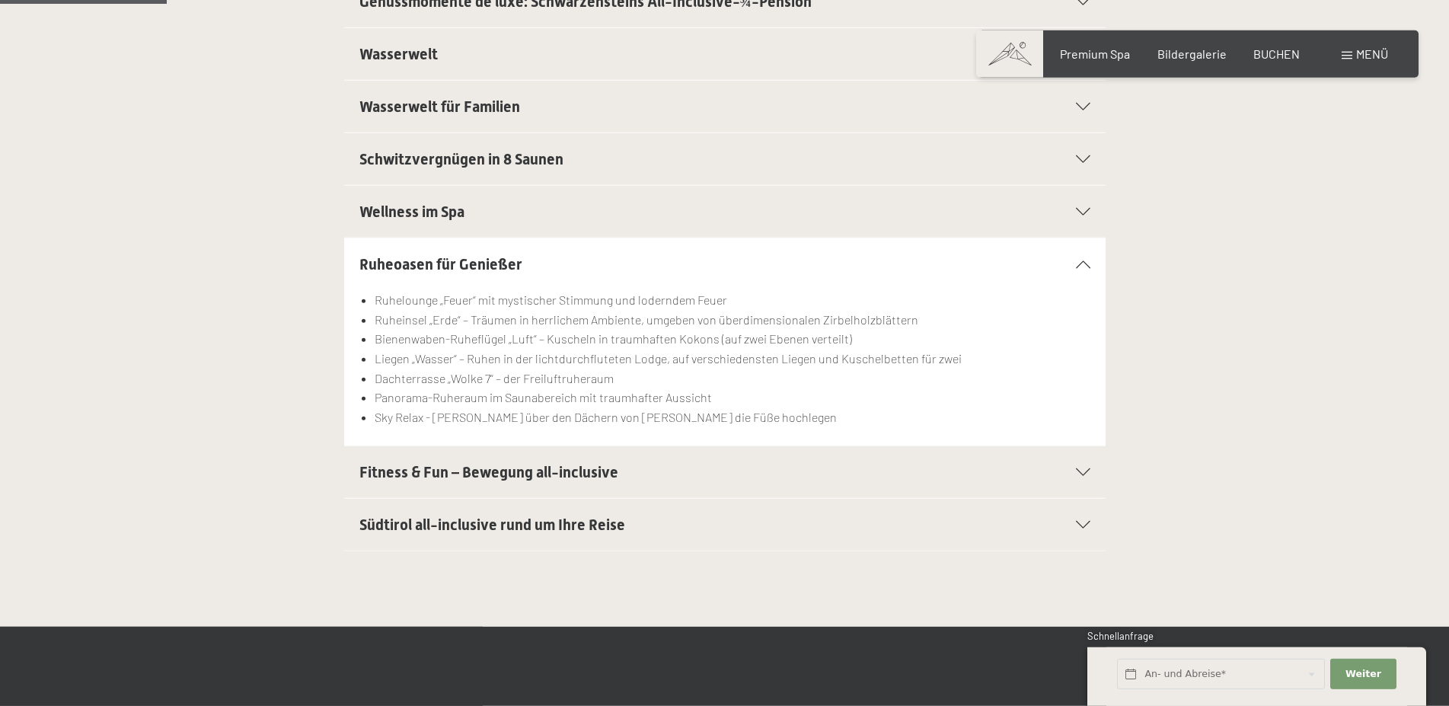
scroll to position [544, 0]
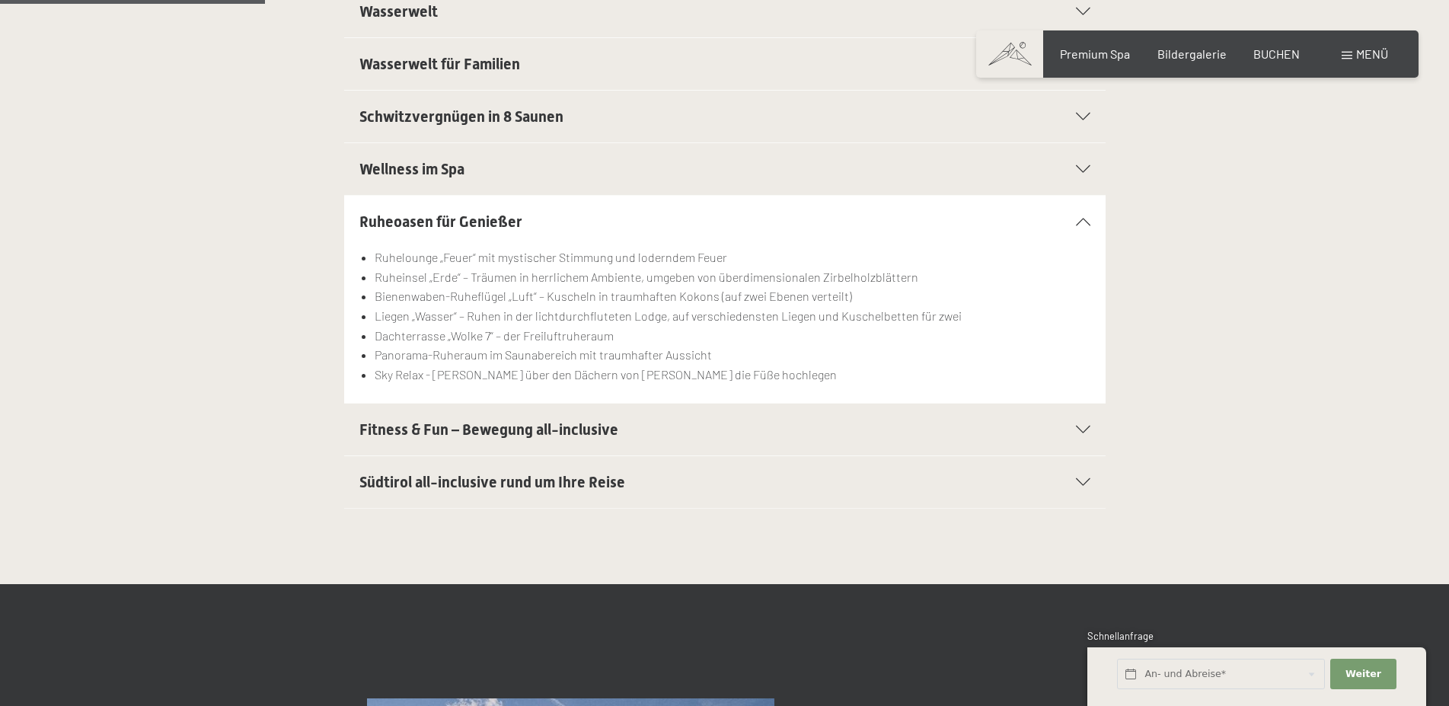
click at [411, 434] on span "Fitness & Fun – Bewegung all-inclusive" at bounding box center [488, 429] width 259 height 18
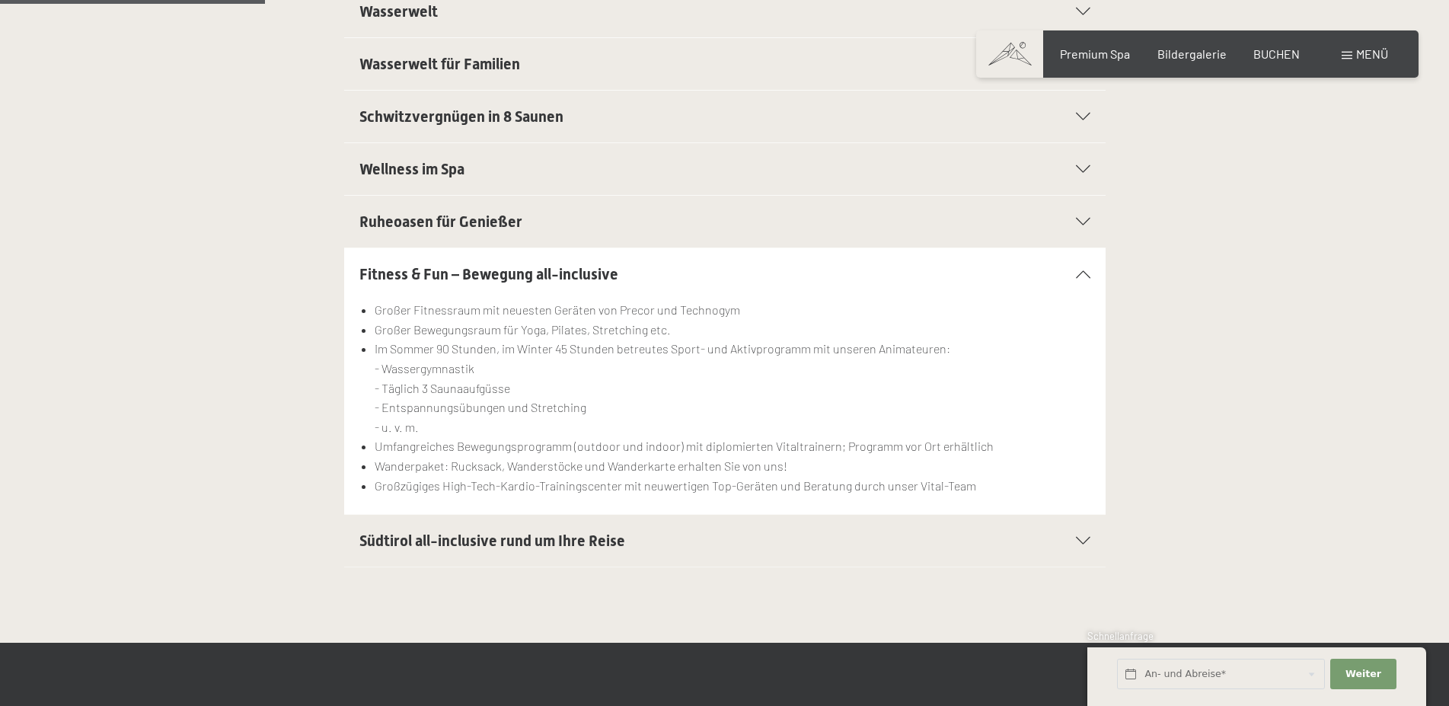
click at [417, 542] on span "Südtirol all-inclusive rund um Ihre Reise" at bounding box center [492, 540] width 266 height 18
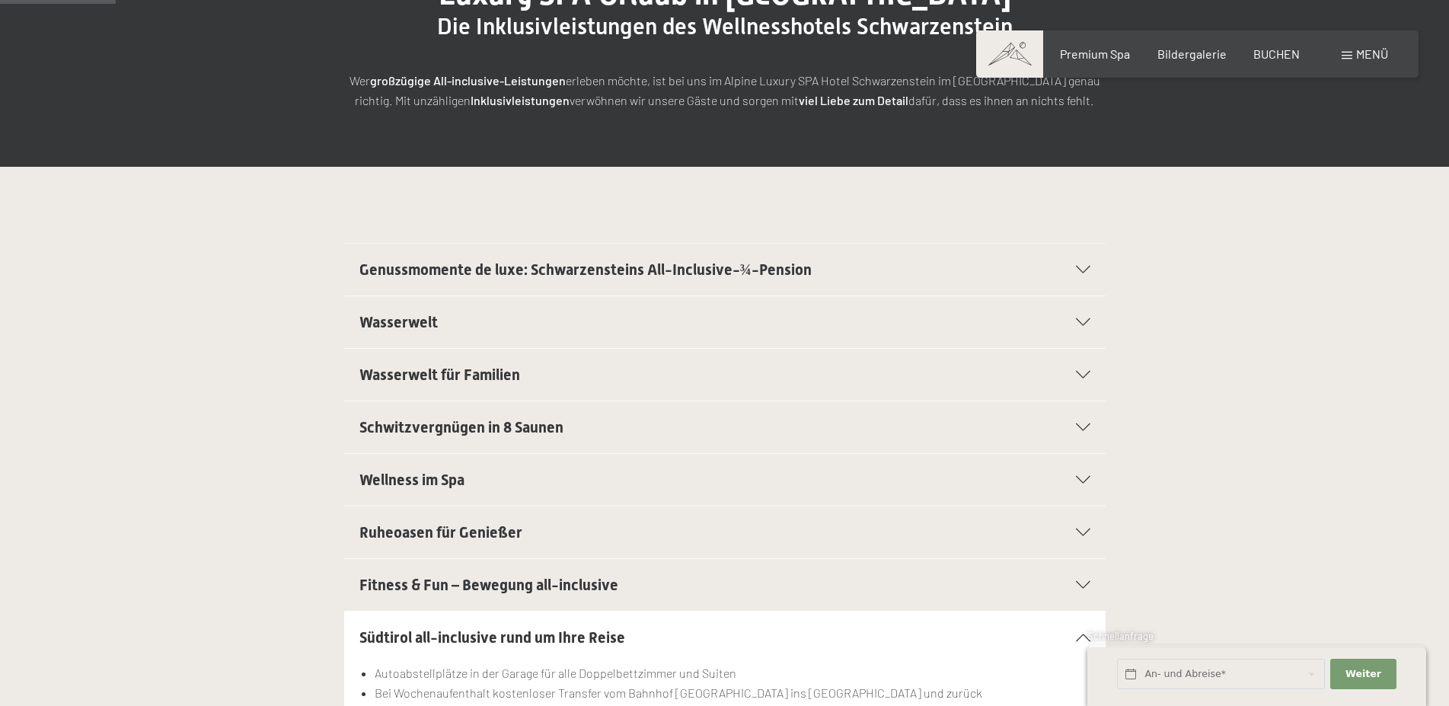
scroll to position [0, 0]
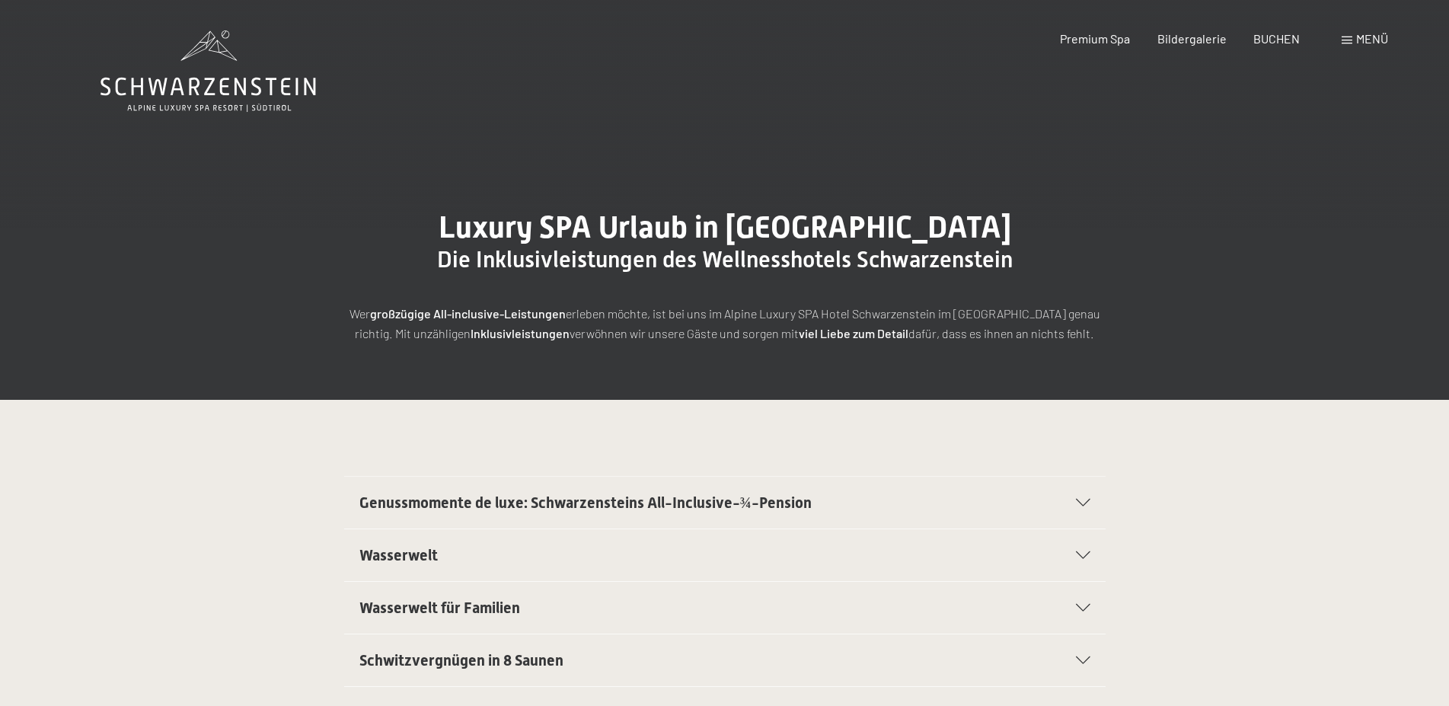
click at [209, 82] on icon at bounding box center [208, 70] width 215 height 81
